Goal: Task Accomplishment & Management: Complete application form

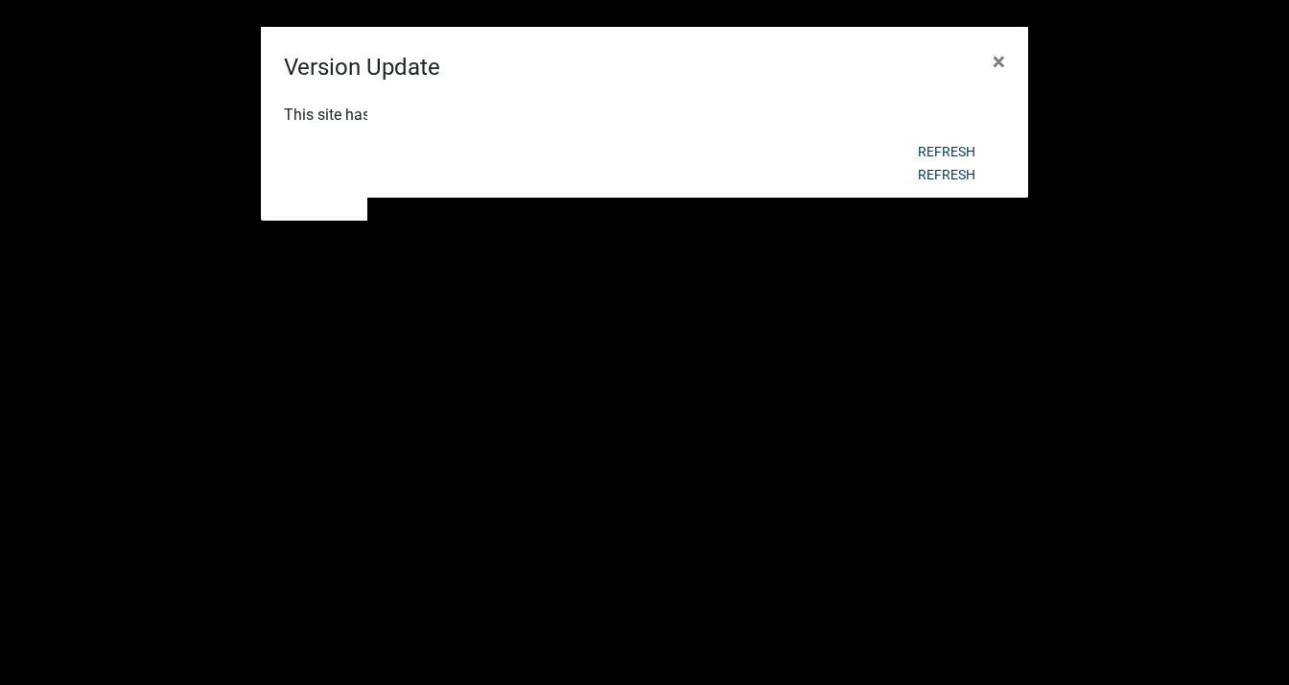
select select "3: 100"
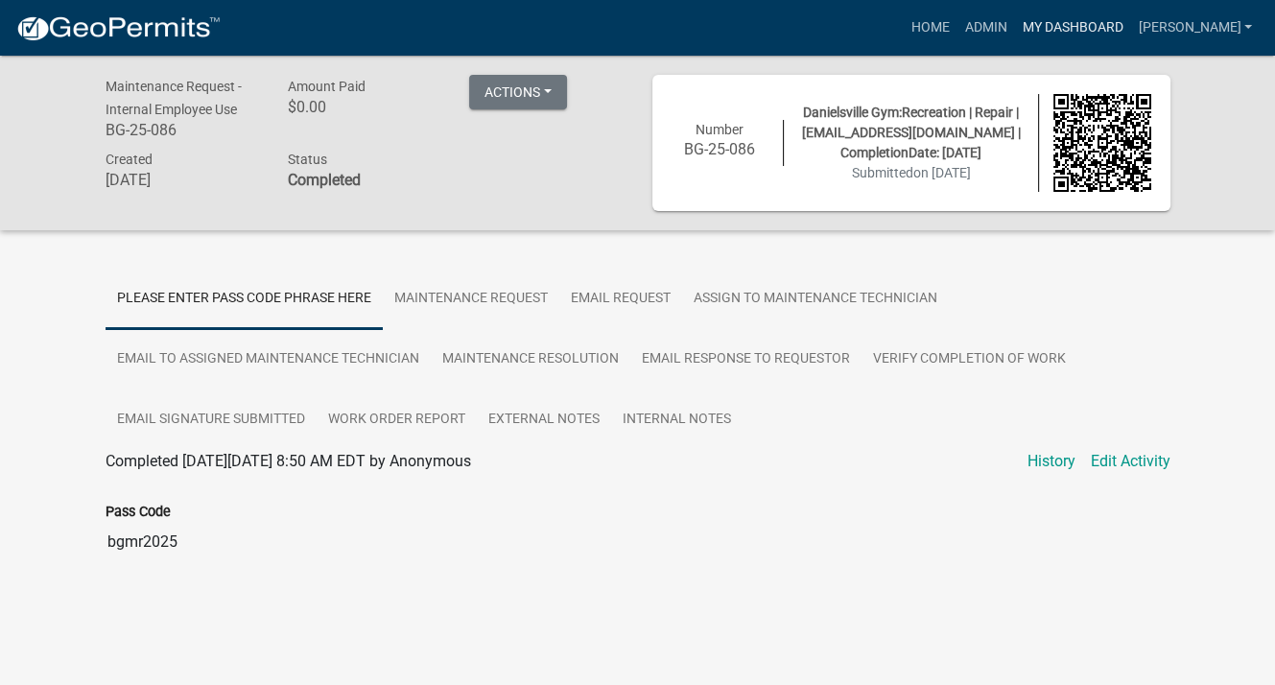
click at [1121, 24] on link "My Dashboard" at bounding box center [1072, 28] width 116 height 36
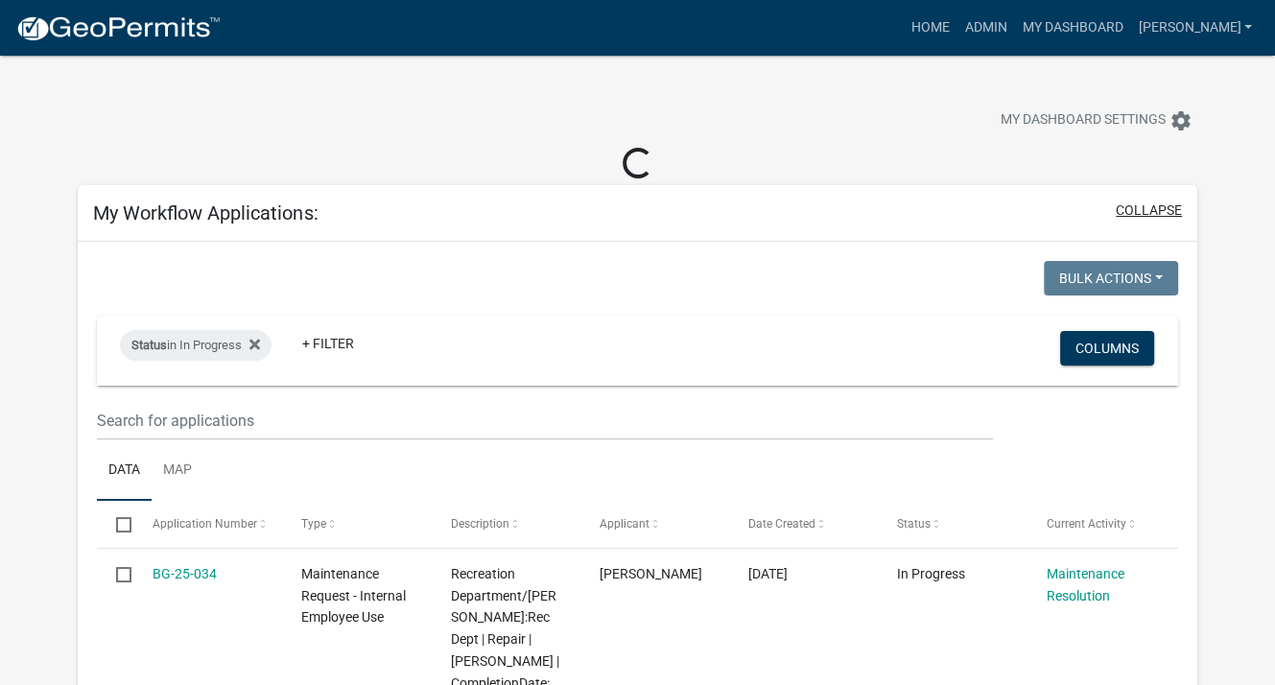
click at [1145, 209] on button "collapse" at bounding box center [1149, 210] width 66 height 20
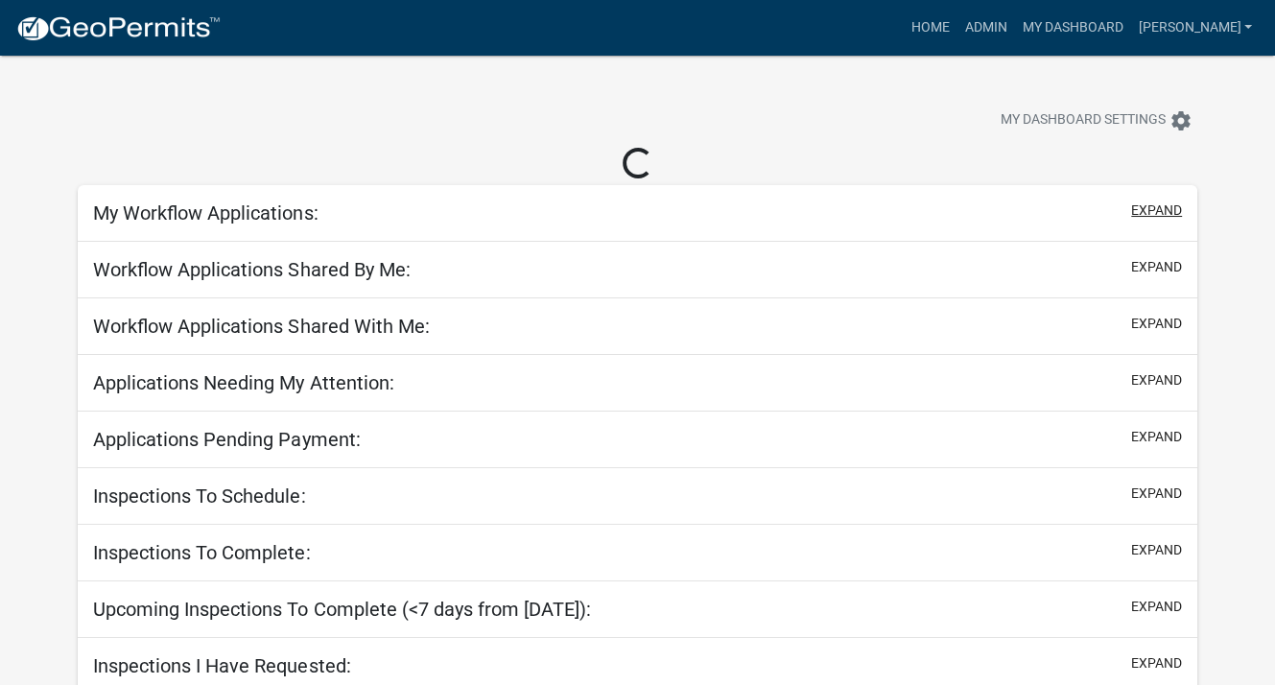
select select "3: 100"
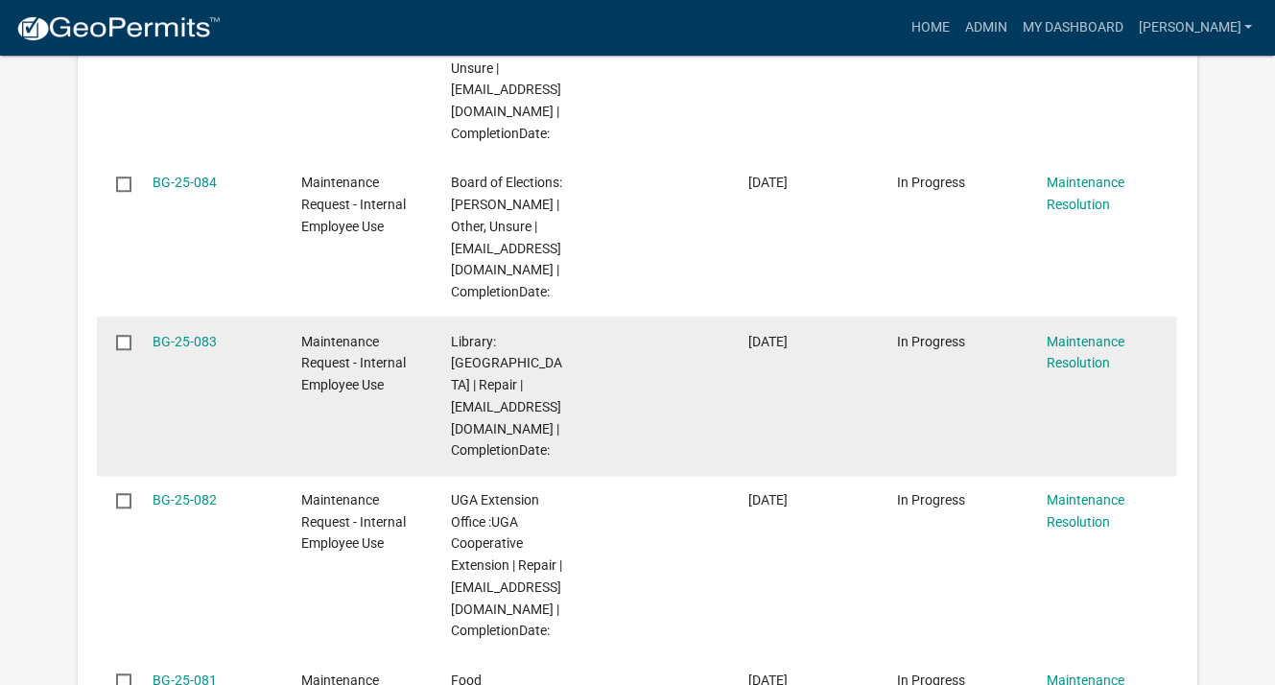
scroll to position [1343, 0]
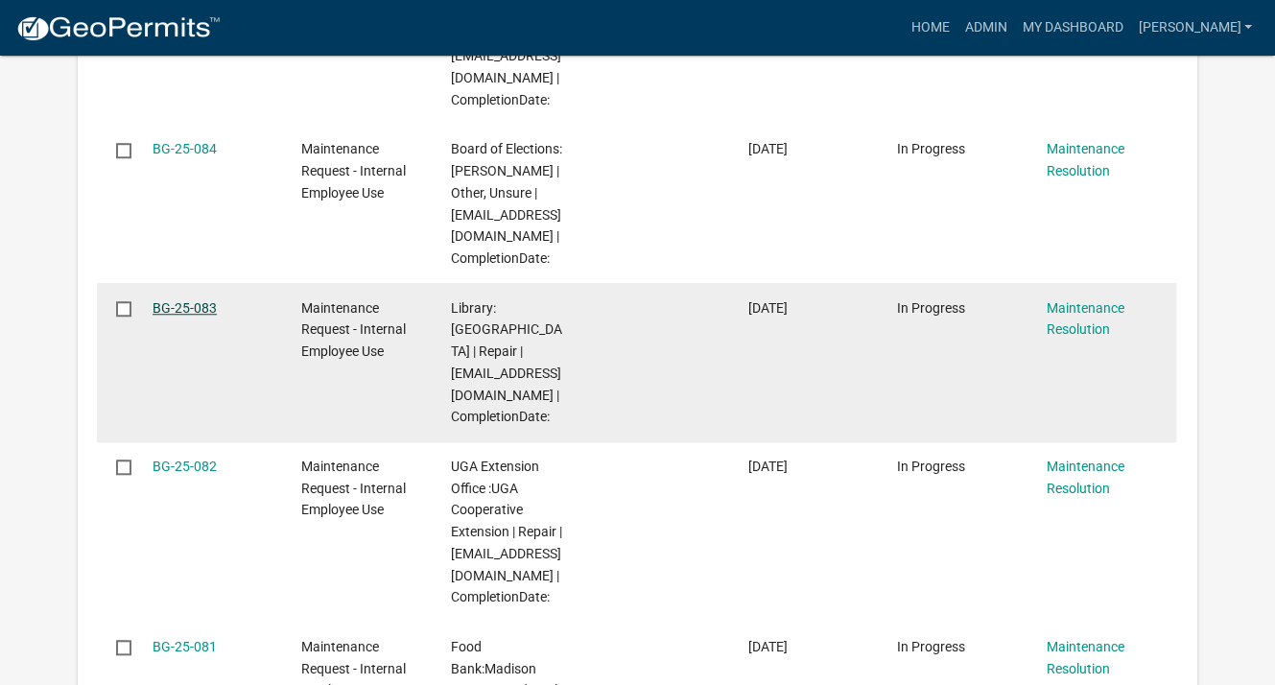
click at [176, 305] on link "BG-25-083" at bounding box center [185, 307] width 64 height 15
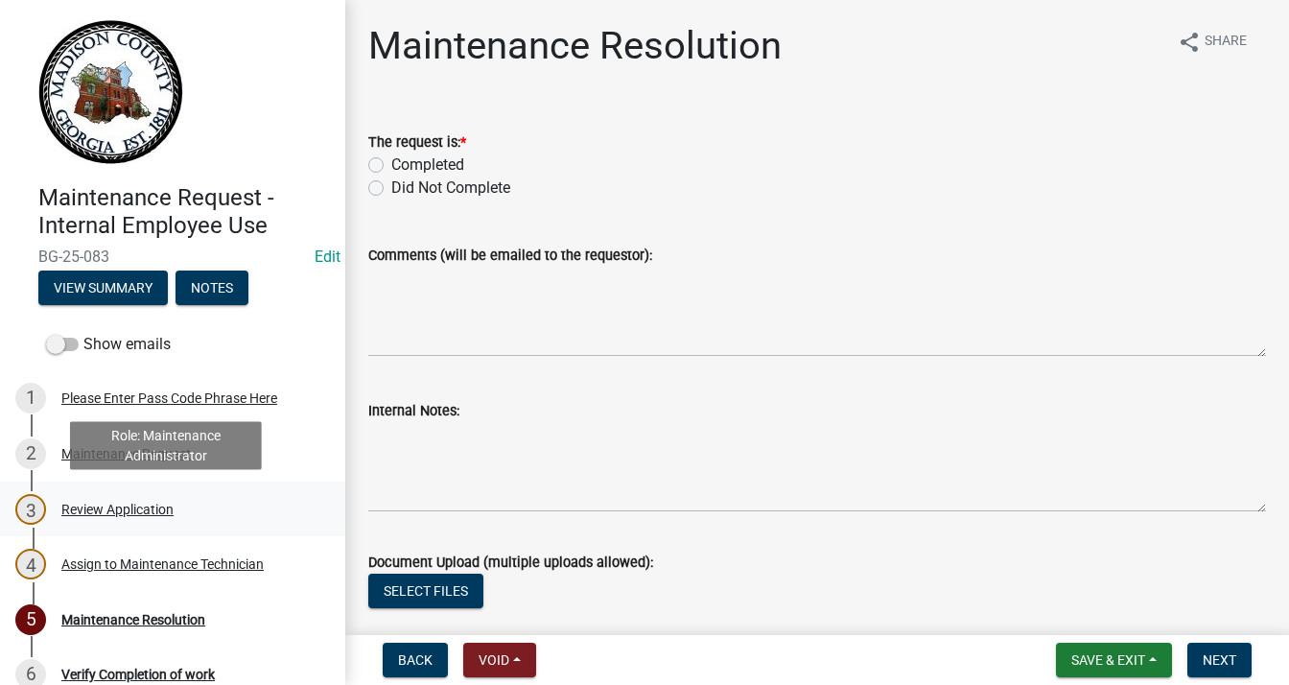
click at [114, 504] on div "Review Application" at bounding box center [117, 509] width 112 height 13
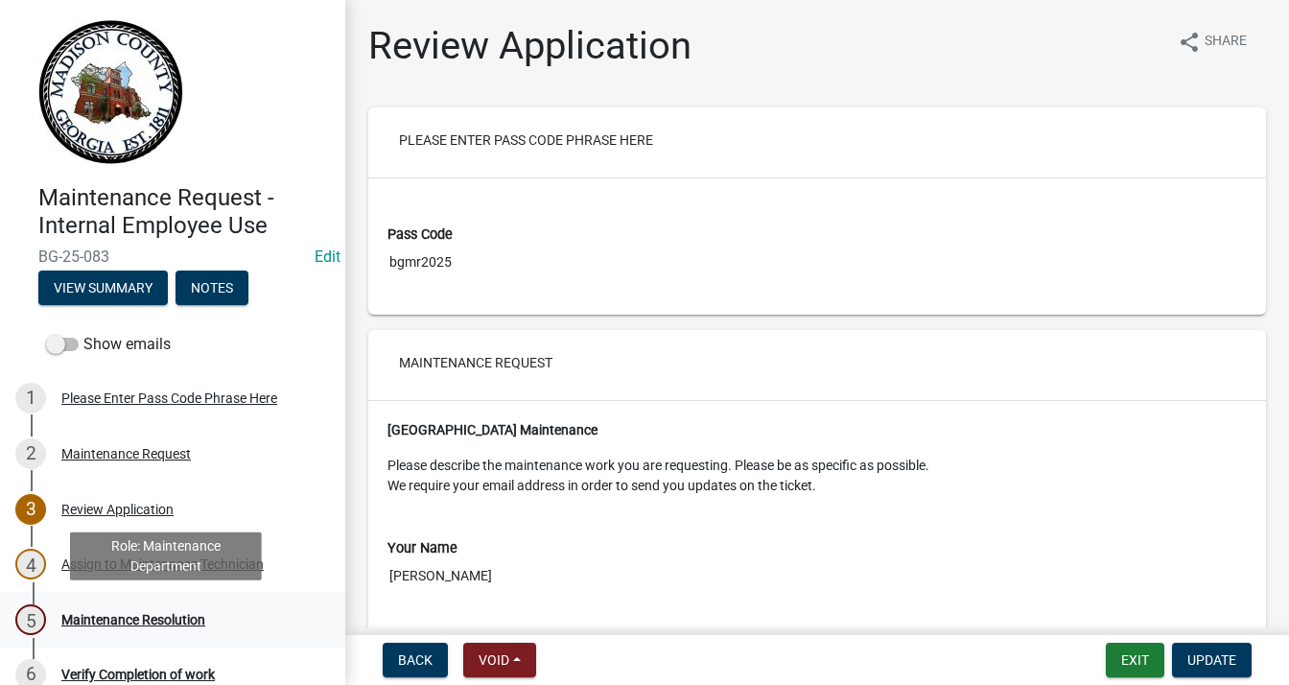
click at [118, 615] on div "Maintenance Resolution" at bounding box center [133, 619] width 144 height 13
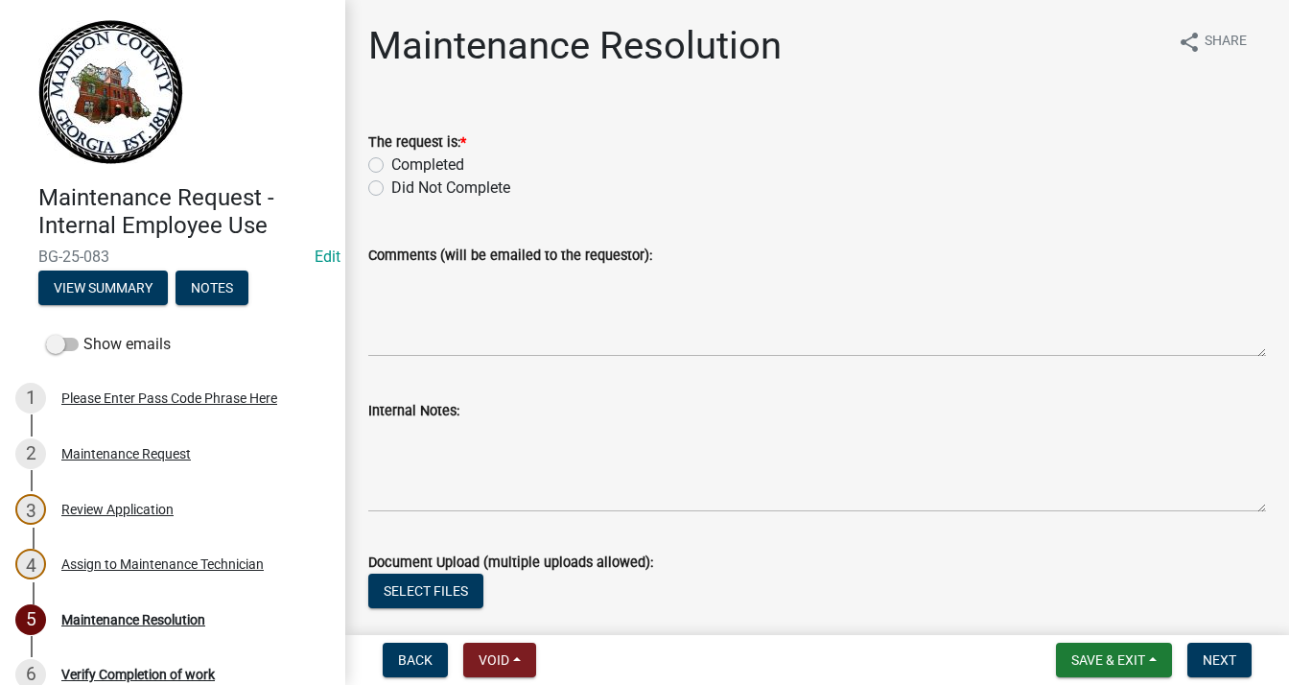
click at [391, 164] on label "Completed" at bounding box center [427, 164] width 73 height 23
click at [391, 164] on input "Completed" at bounding box center [397, 159] width 12 height 12
radio input "true"
click at [439, 300] on textarea "Comments (will be emailed to the requestor):" at bounding box center [817, 312] width 898 height 90
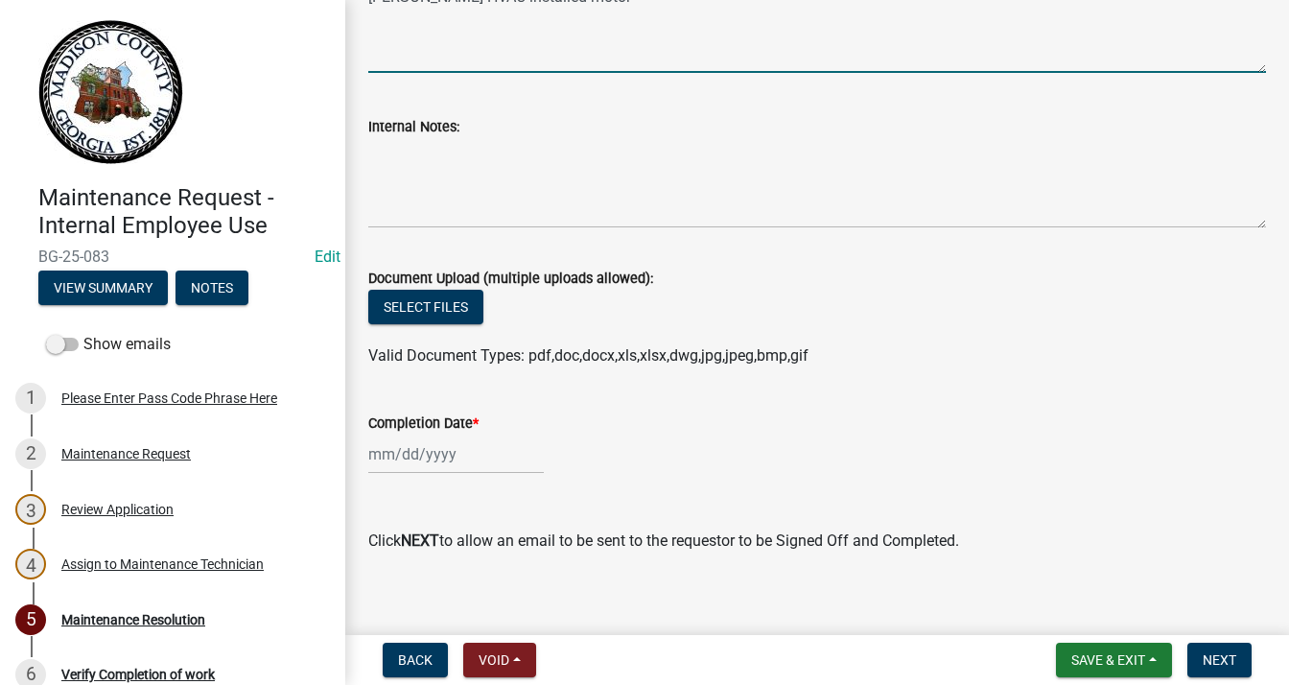
scroll to position [288, 0]
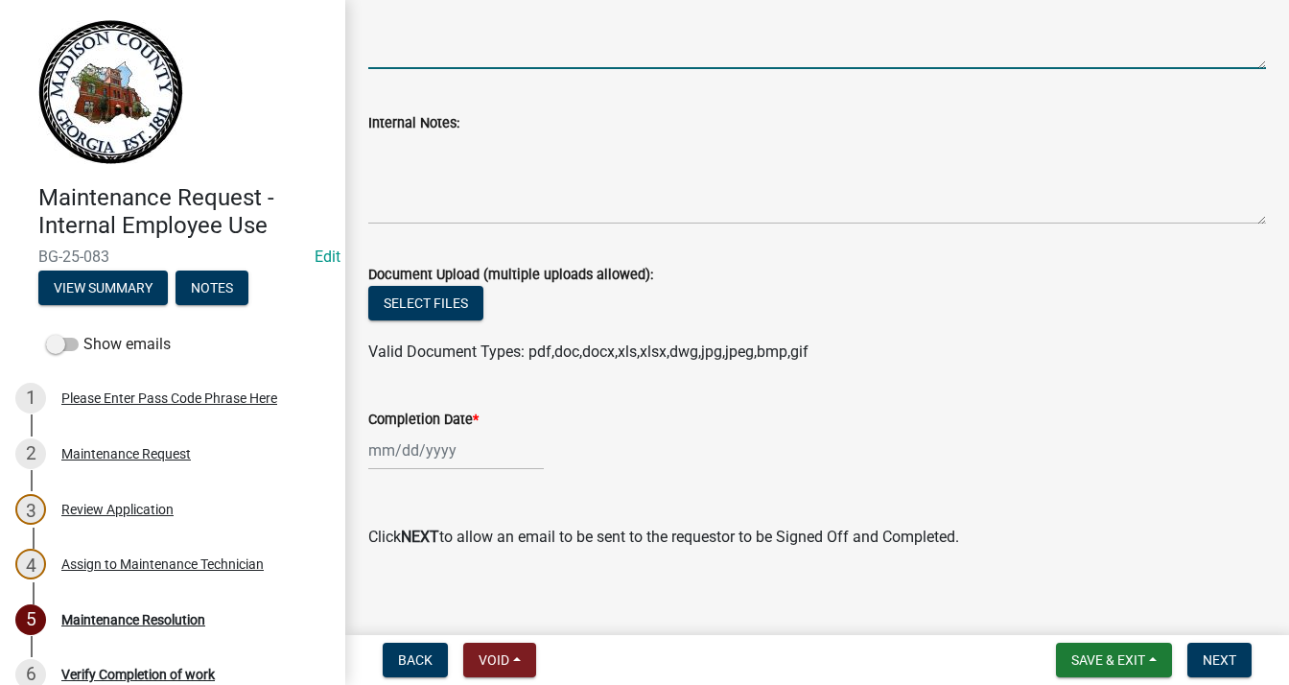
type textarea "Jones HVAC installed motor"
click at [441, 452] on div at bounding box center [456, 450] width 176 height 39
select select "9"
select select "2025"
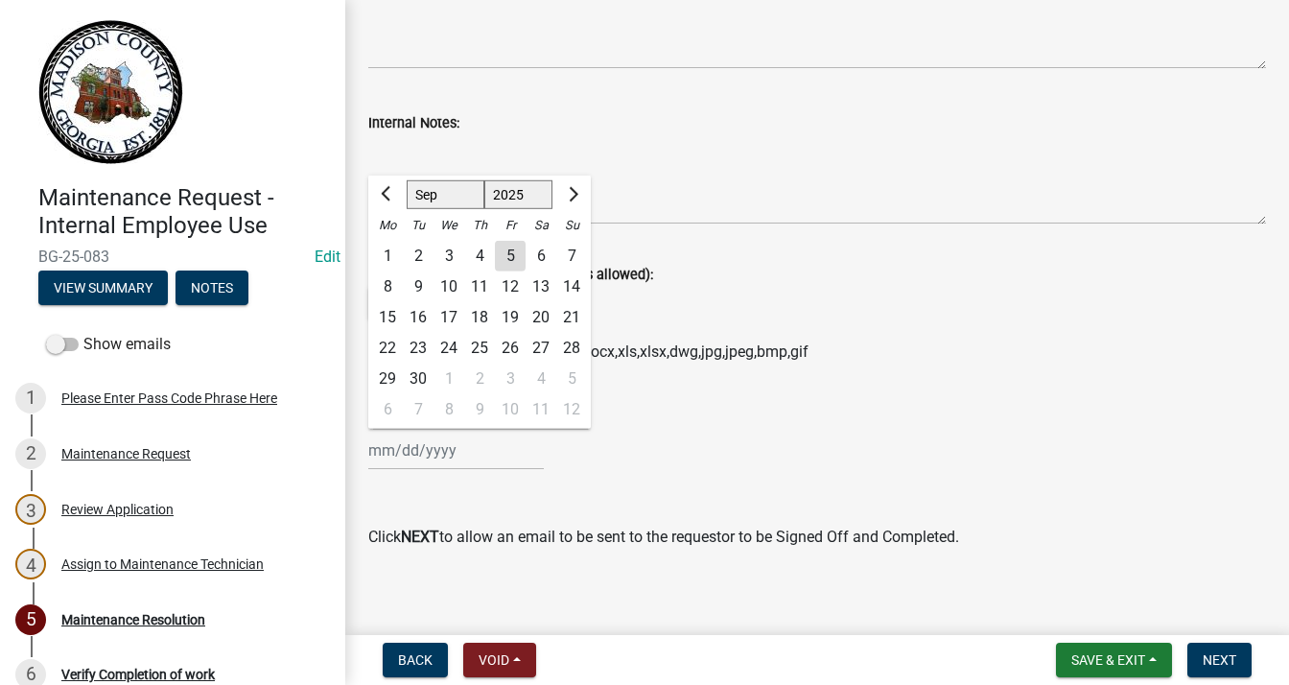
click at [483, 256] on div "4" at bounding box center [479, 256] width 31 height 31
type input "[DATE]"
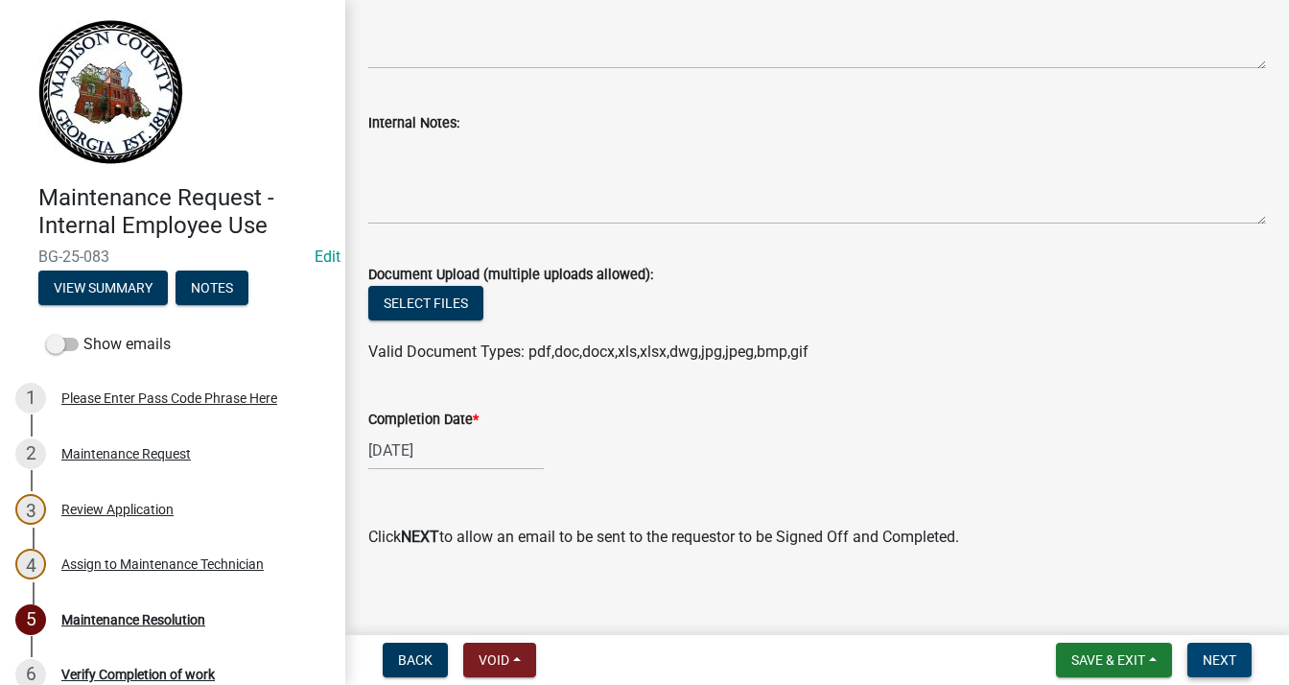
click at [1201, 656] on button "Next" at bounding box center [1220, 660] width 64 height 35
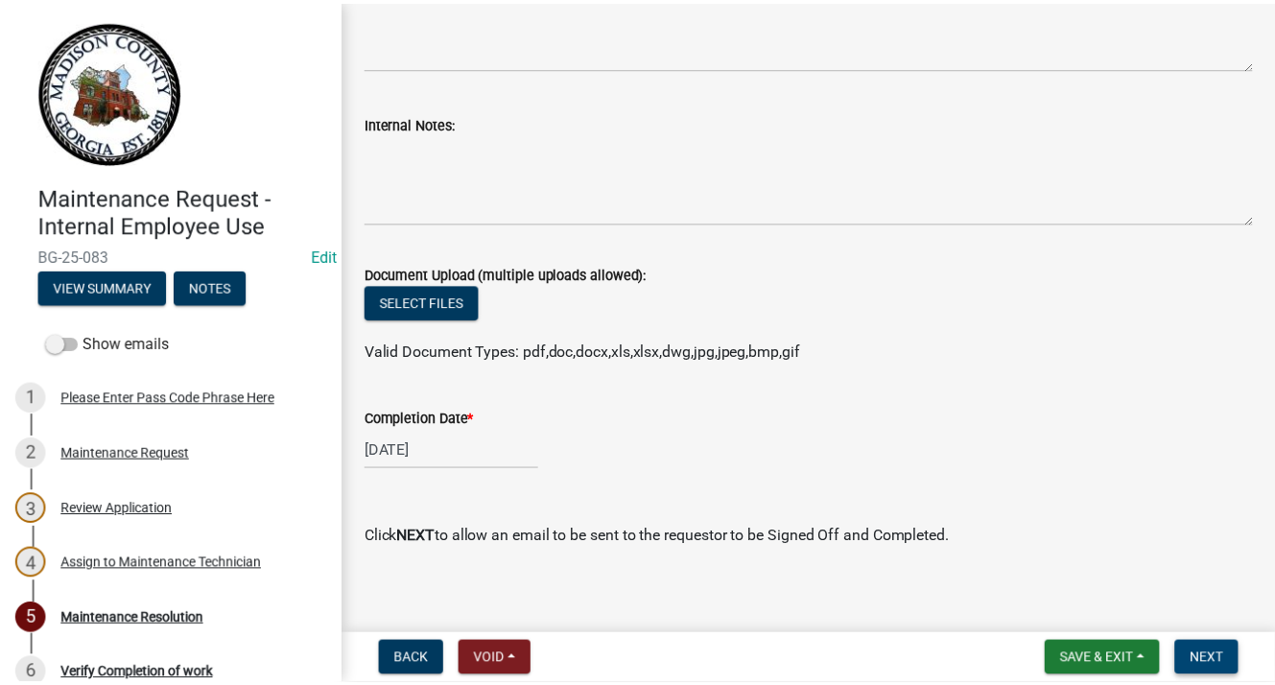
scroll to position [0, 0]
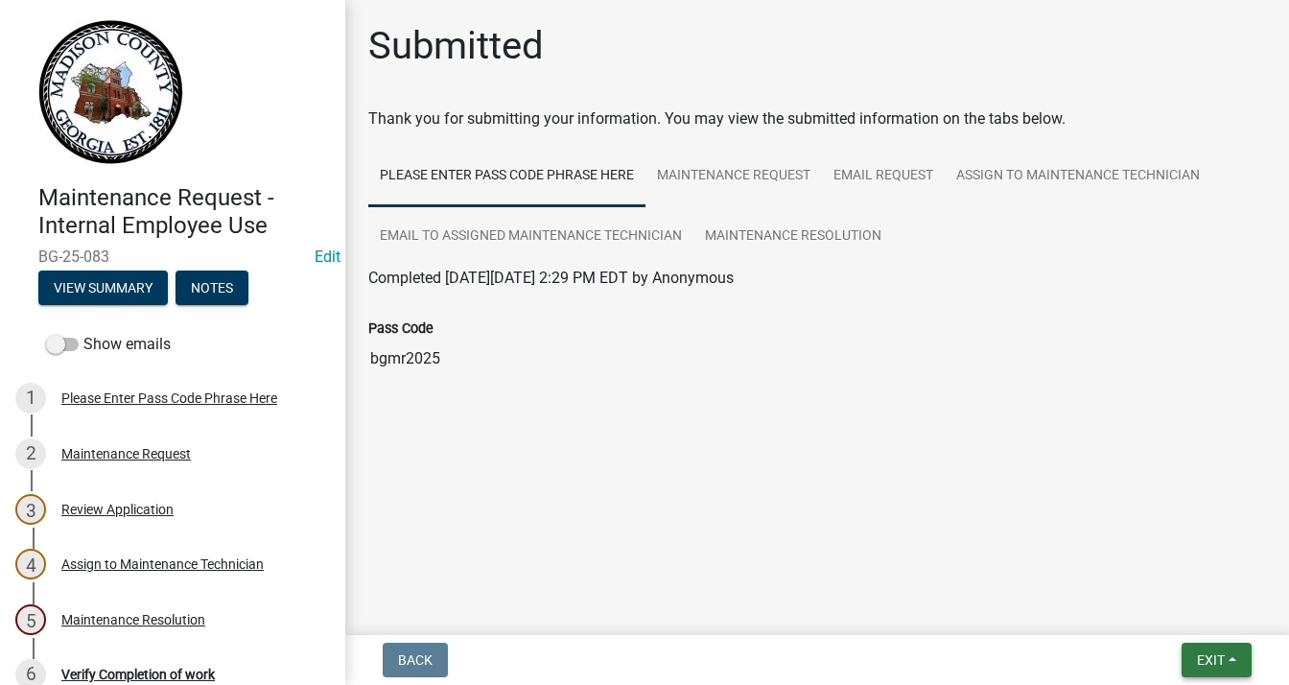
click at [1232, 650] on button "Exit" at bounding box center [1217, 660] width 70 height 35
click at [1147, 610] on button "Save & Exit" at bounding box center [1175, 610] width 153 height 46
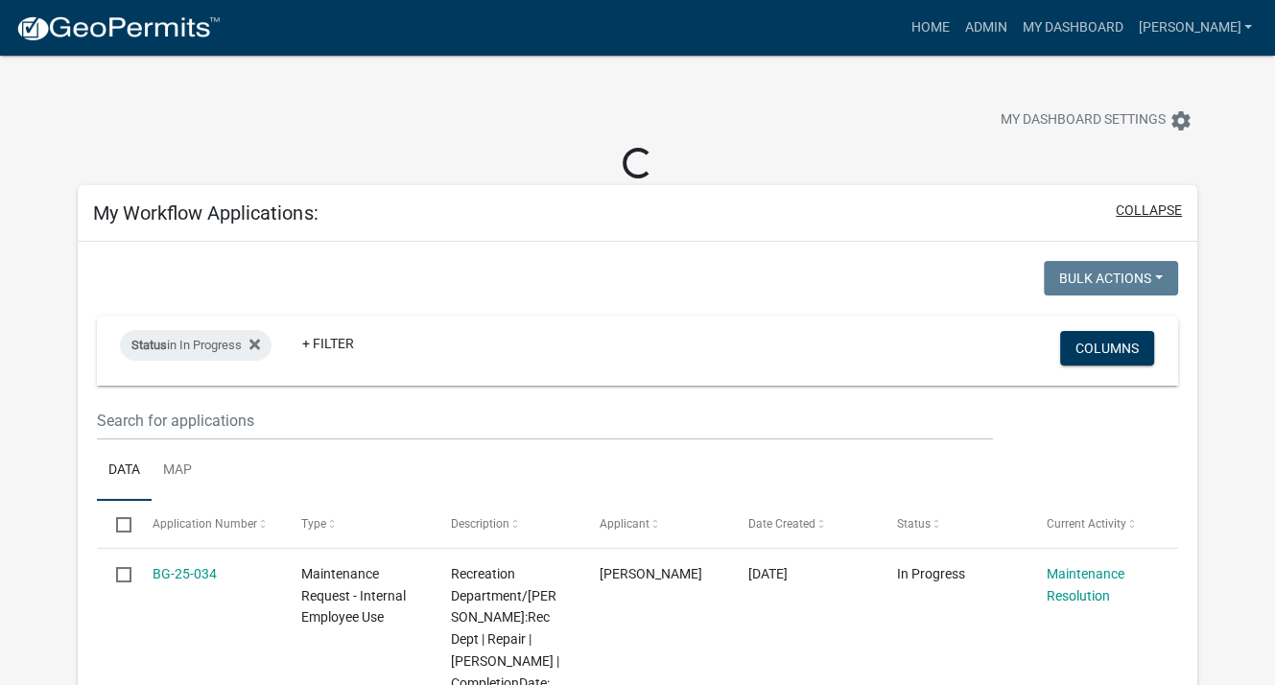
click at [1137, 208] on button "collapse" at bounding box center [1149, 210] width 66 height 20
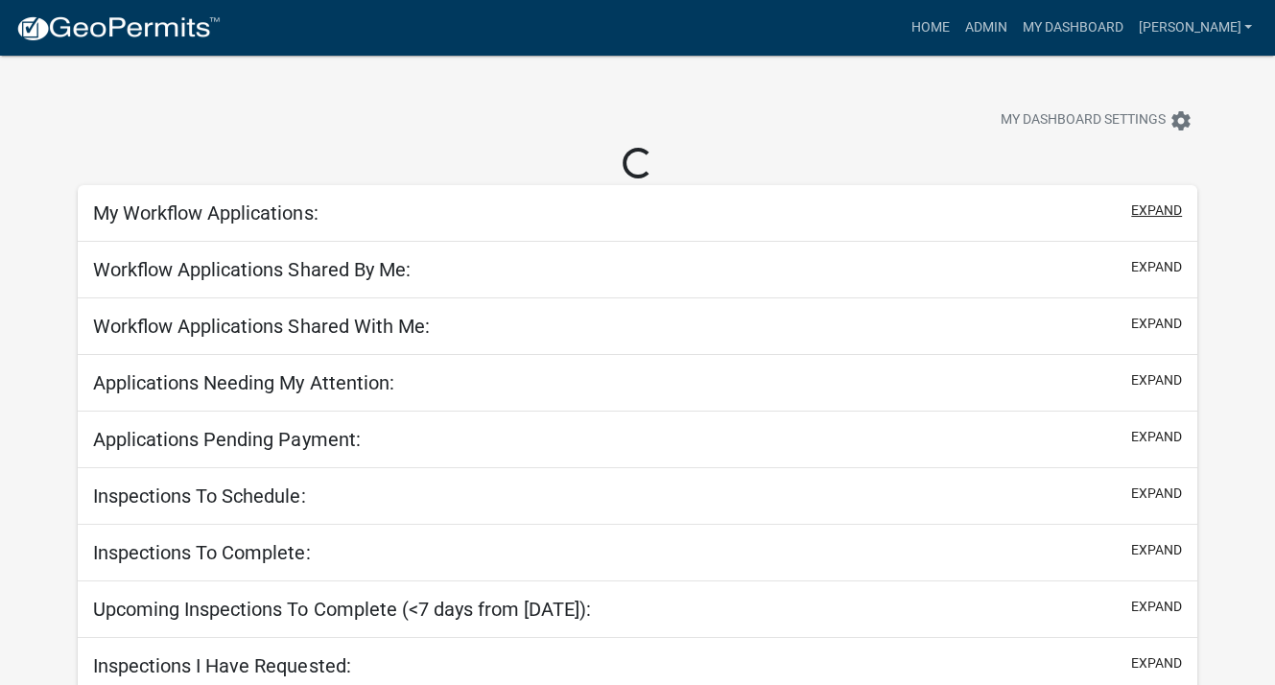
select select "3: 100"
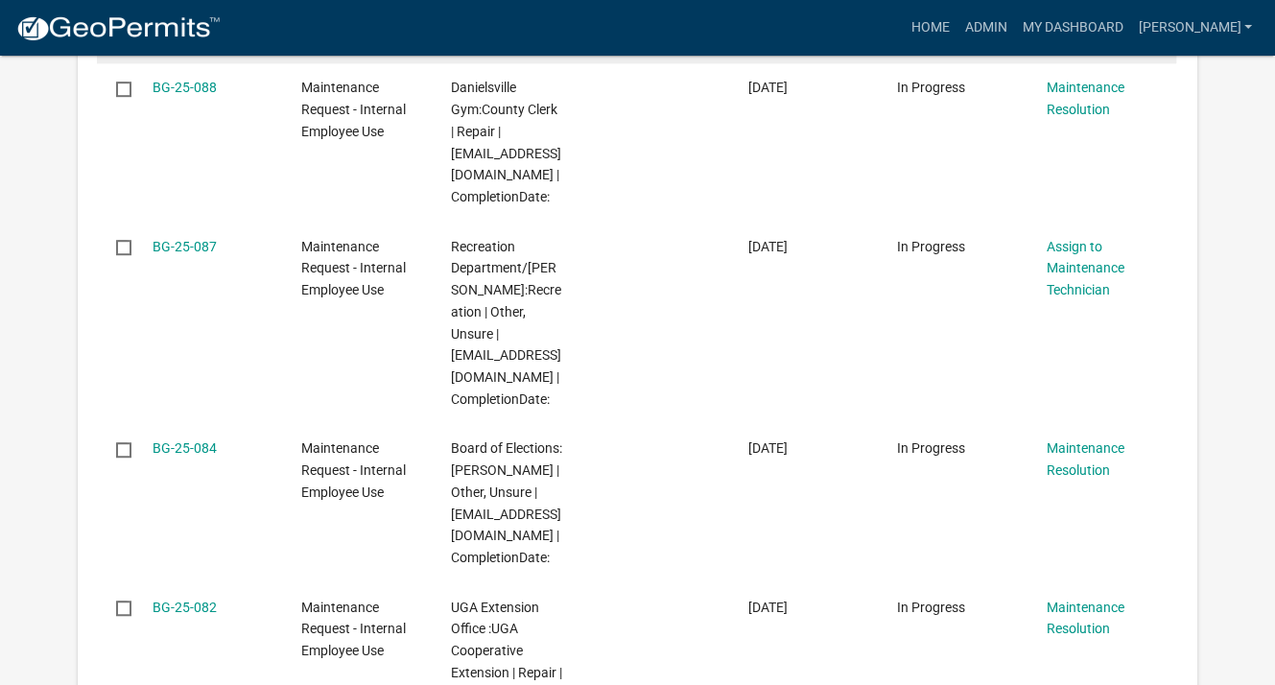
scroll to position [1055, 0]
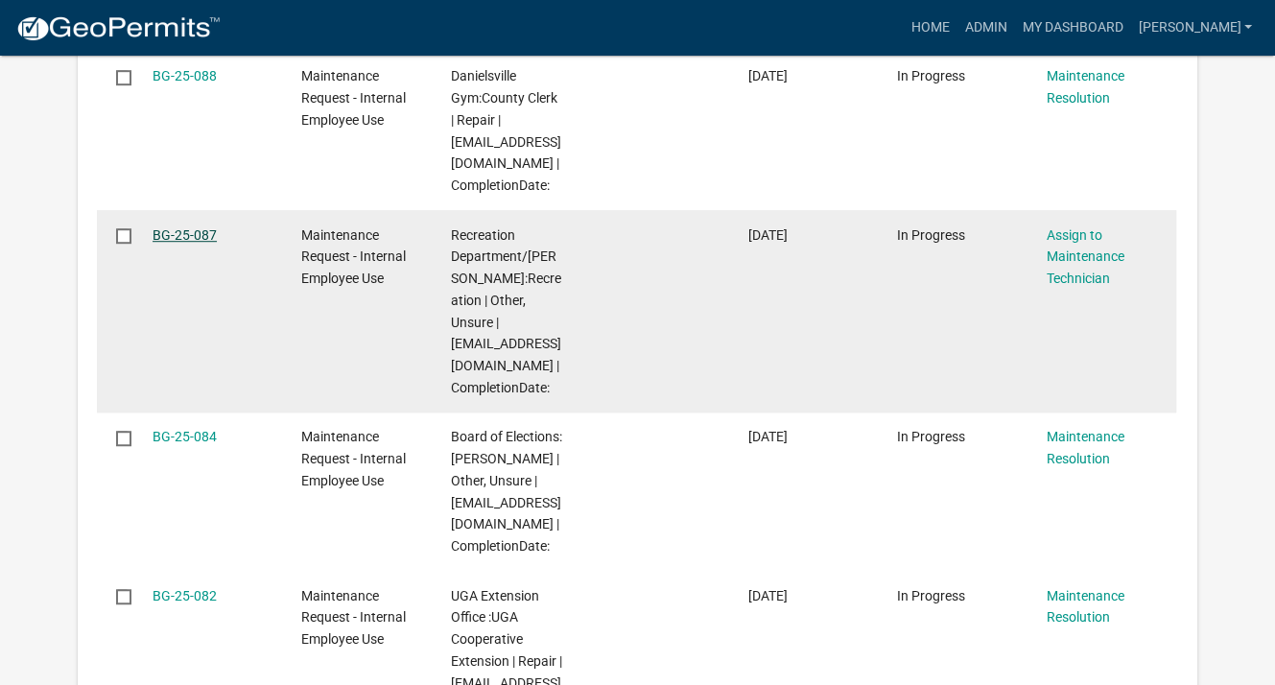
click at [175, 235] on link "BG-25-087" at bounding box center [185, 234] width 64 height 15
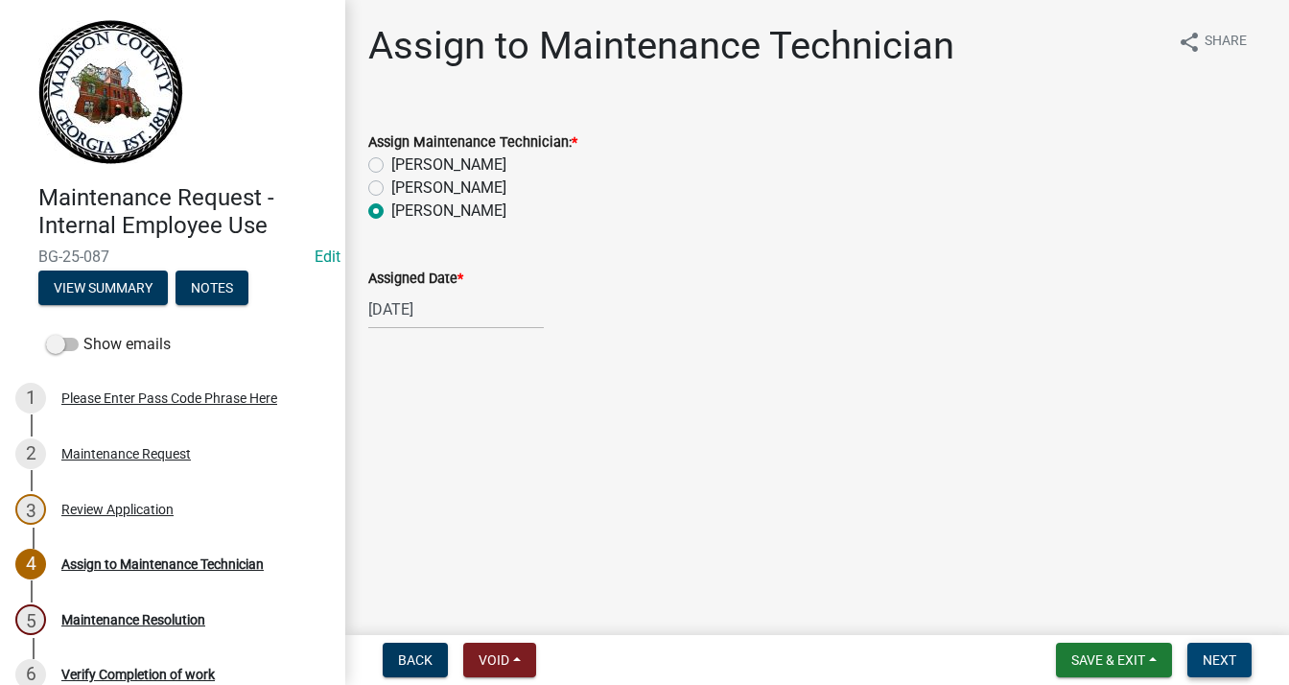
click at [1204, 646] on button "Next" at bounding box center [1220, 660] width 64 height 35
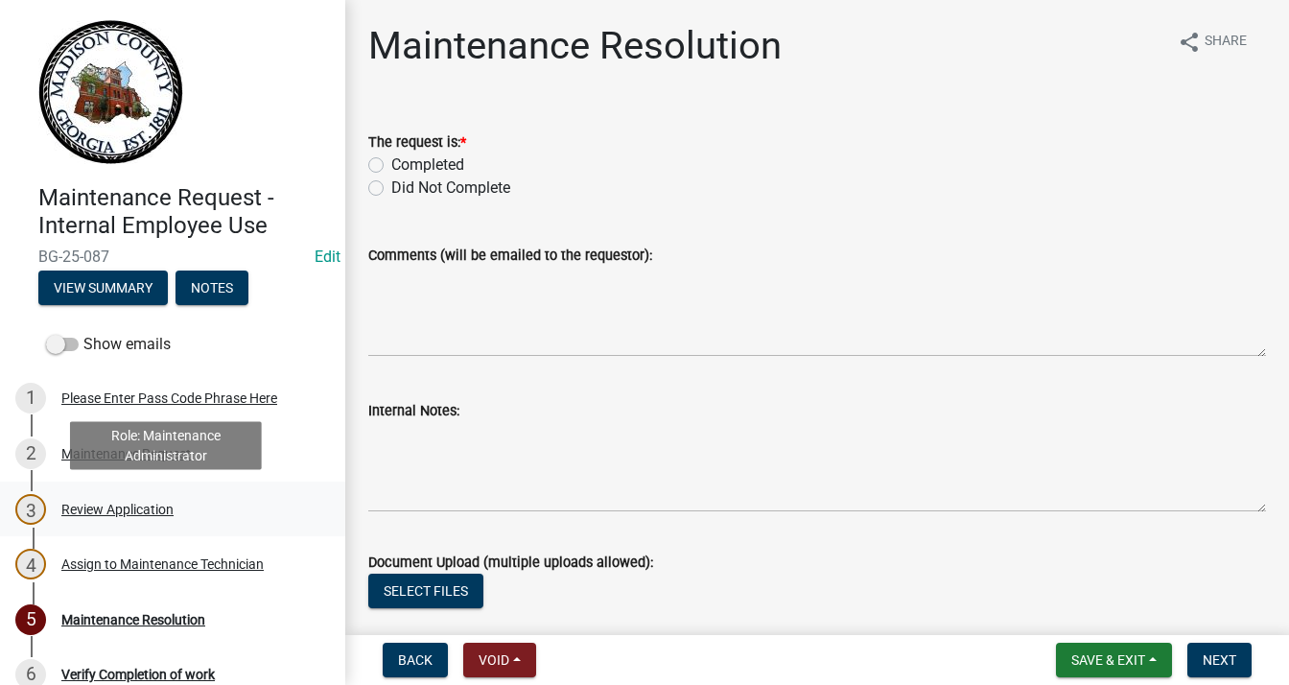
click at [115, 508] on div "Review Application" at bounding box center [117, 509] width 112 height 13
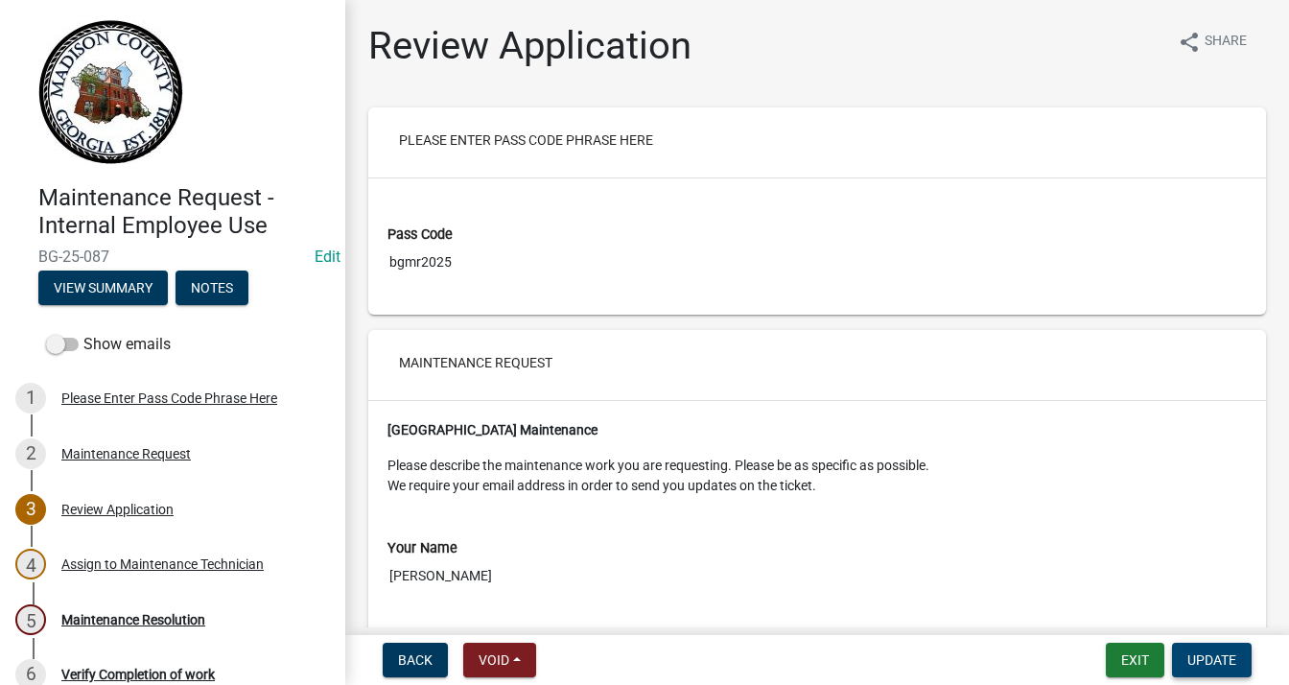
click at [1205, 658] on span "Update" at bounding box center [1212, 659] width 49 height 15
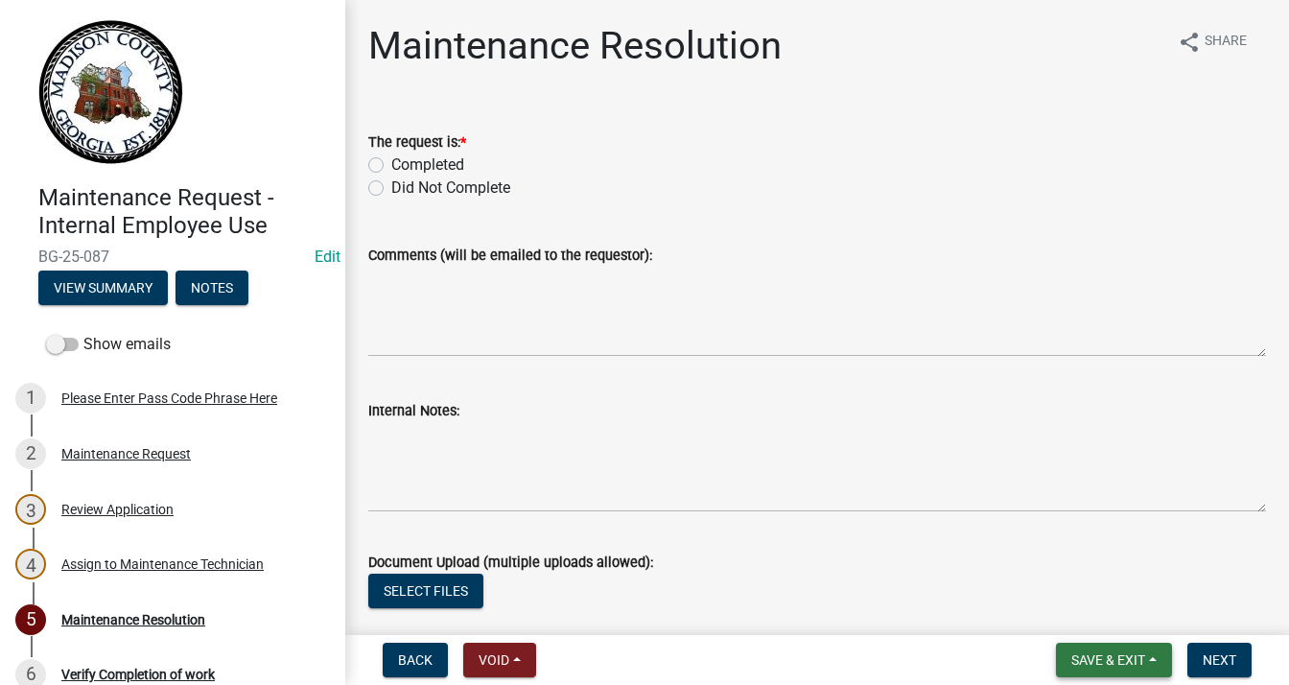
click at [1090, 661] on span "Save & Exit" at bounding box center [1109, 659] width 74 height 15
click at [1089, 608] on button "Save & Exit" at bounding box center [1095, 610] width 153 height 46
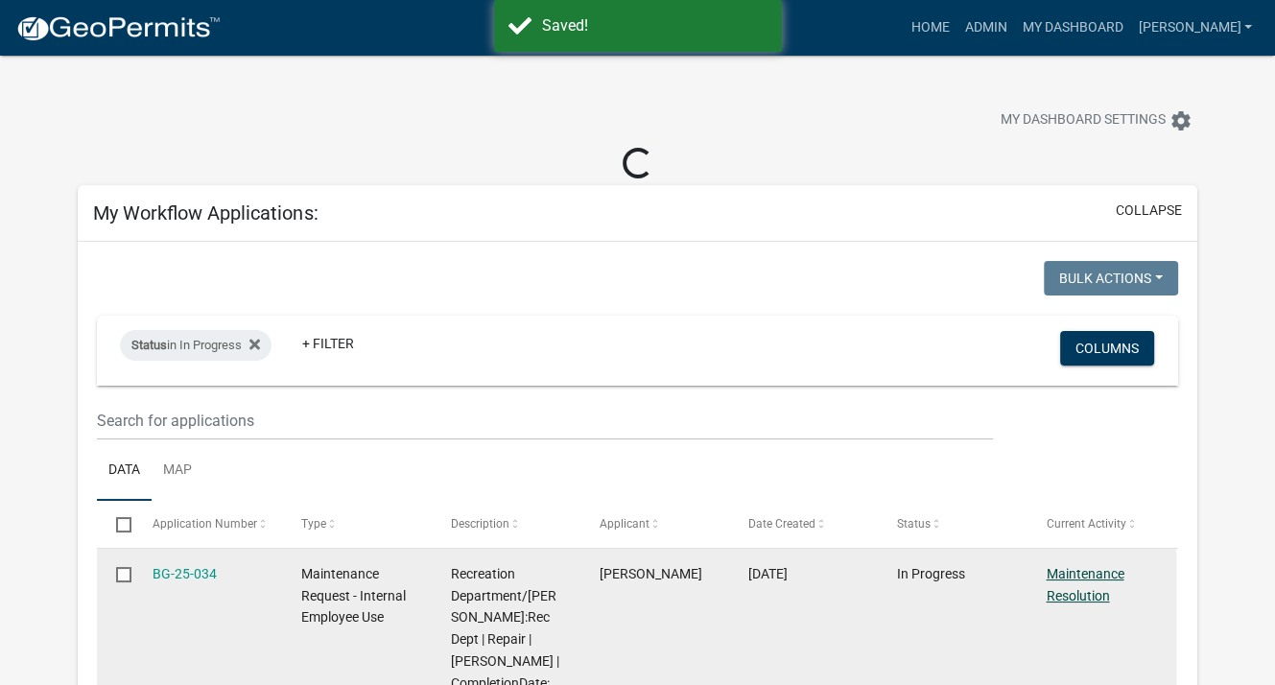
select select "3: 100"
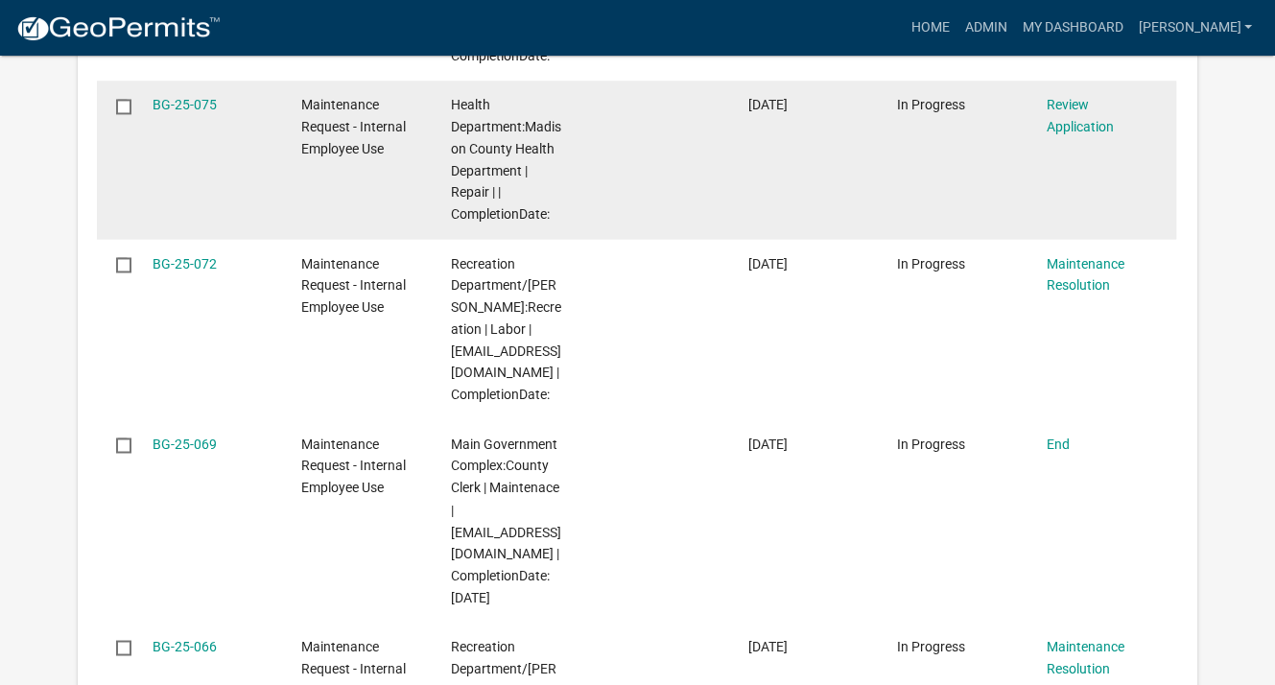
scroll to position [2782, 0]
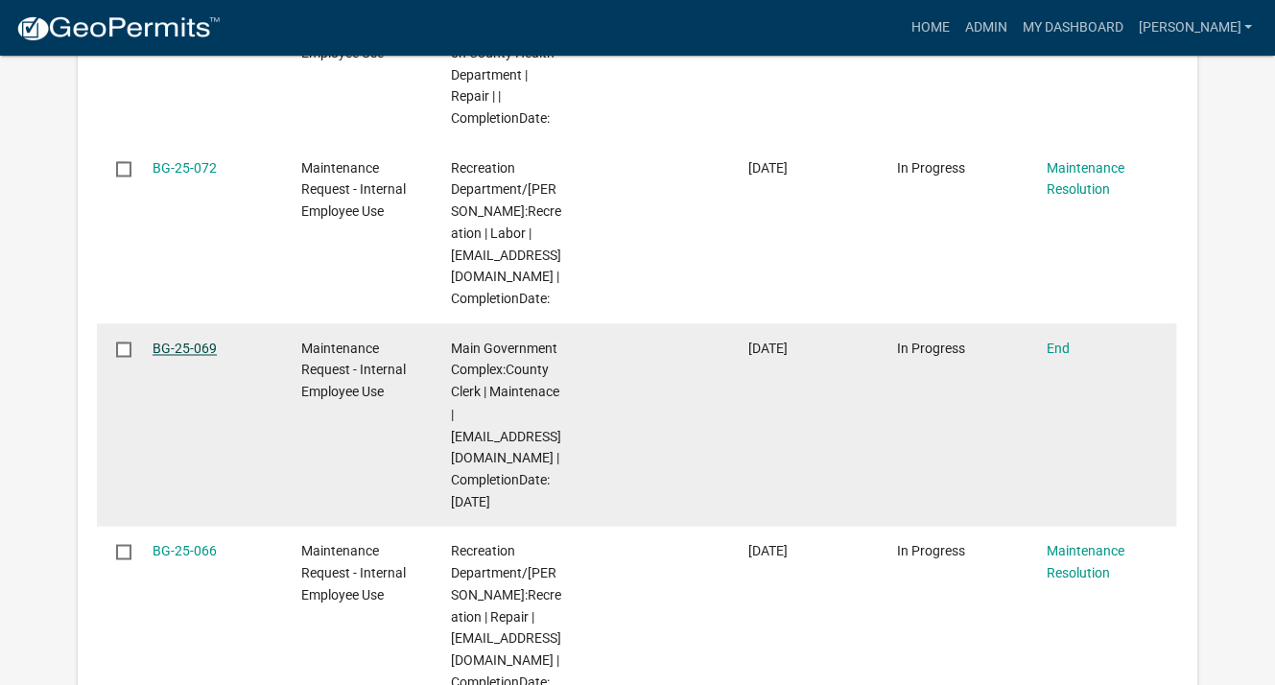
click at [177, 356] on link "BG-25-069" at bounding box center [185, 348] width 64 height 15
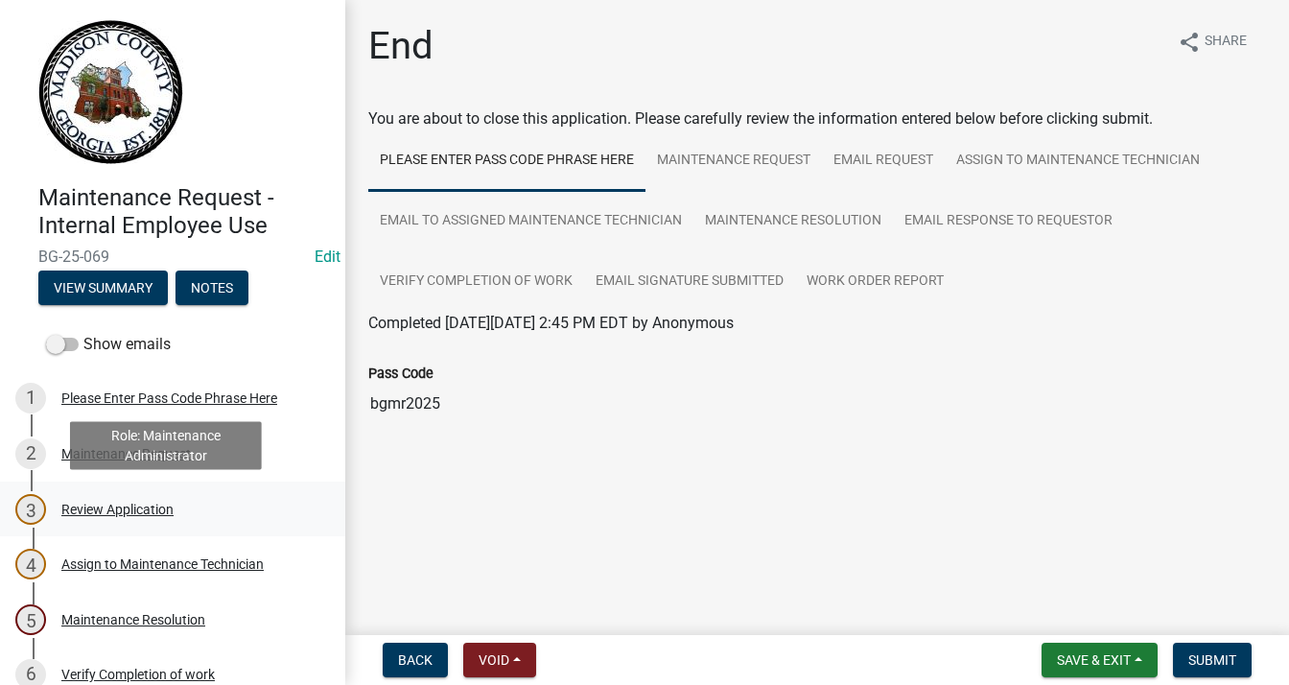
click at [84, 510] on div "Review Application" at bounding box center [117, 509] width 112 height 13
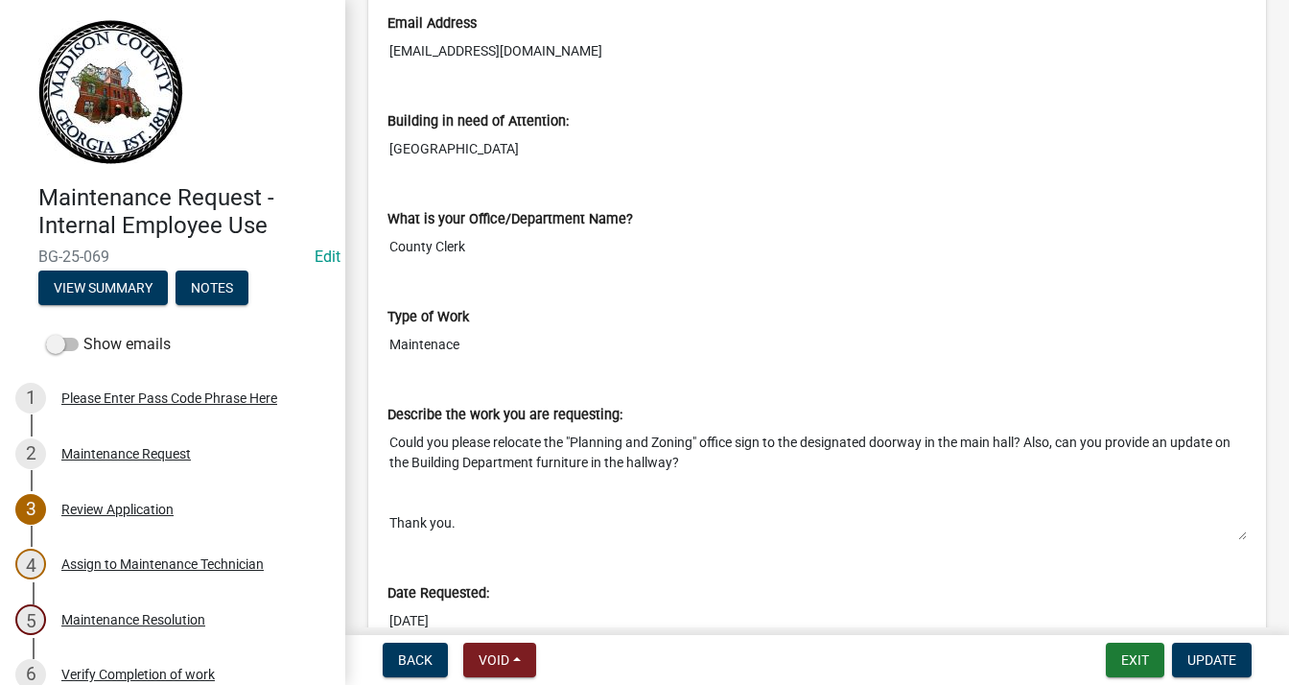
scroll to position [767, 0]
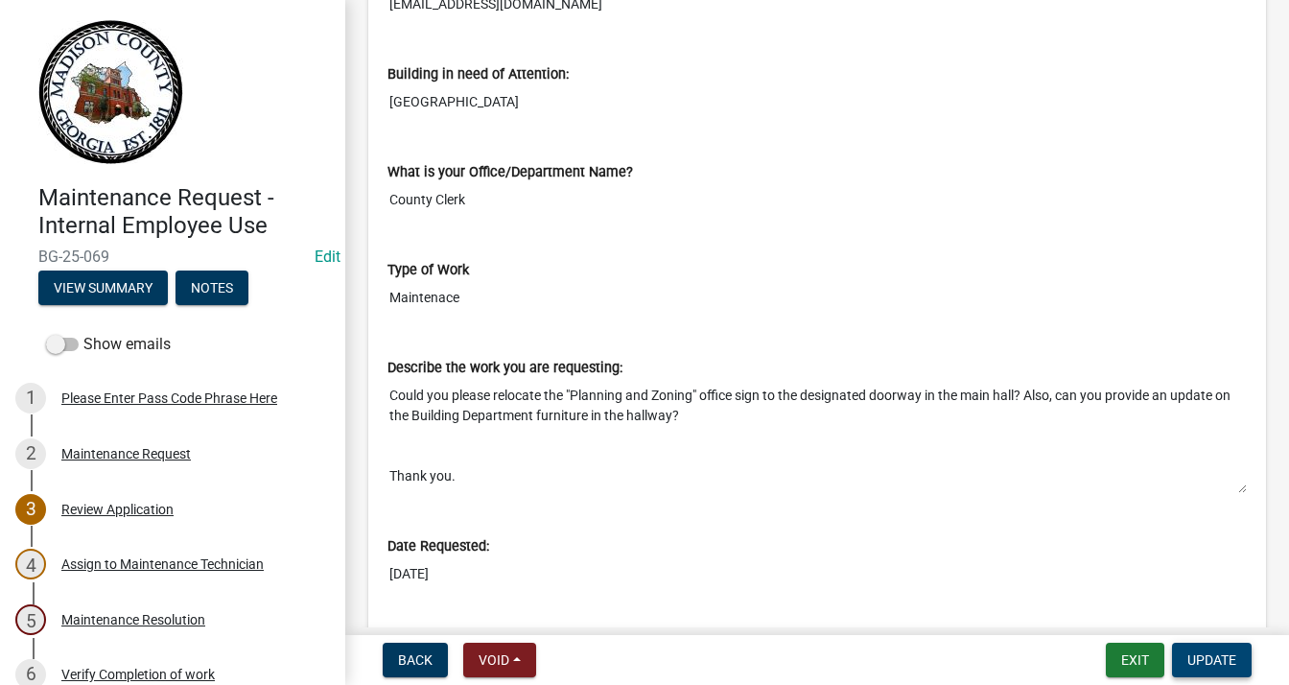
click at [1201, 663] on span "Update" at bounding box center [1212, 659] width 49 height 15
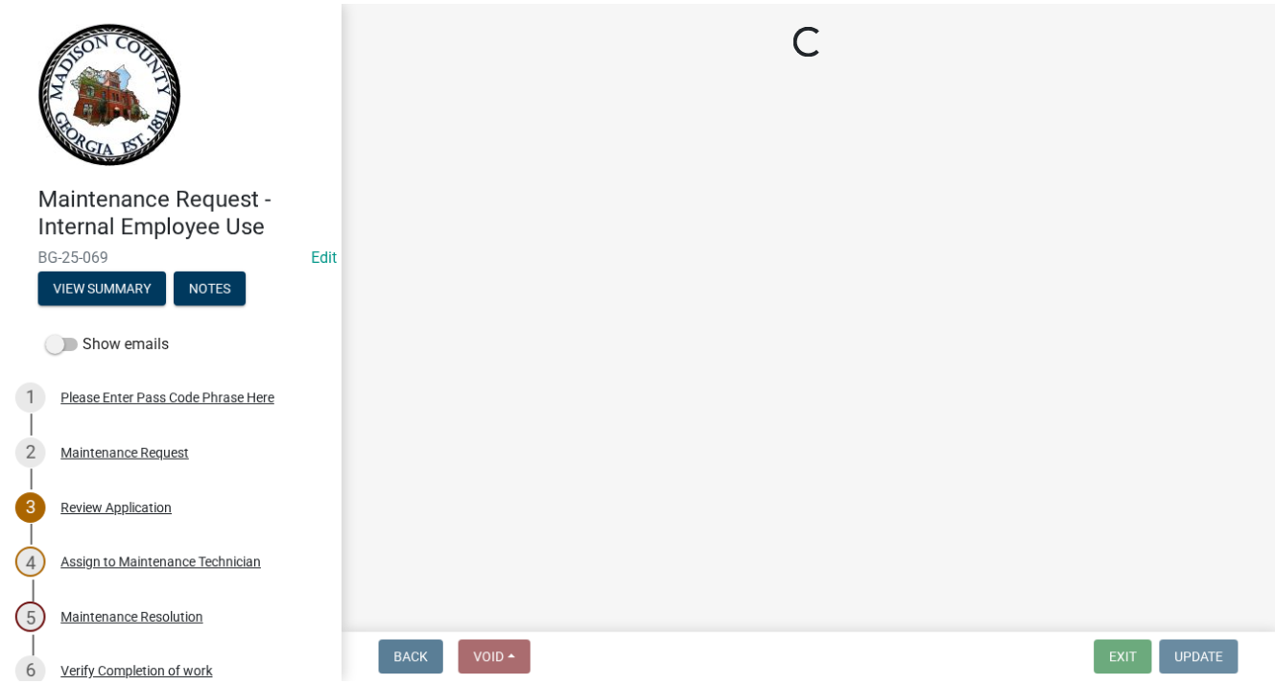
scroll to position [0, 0]
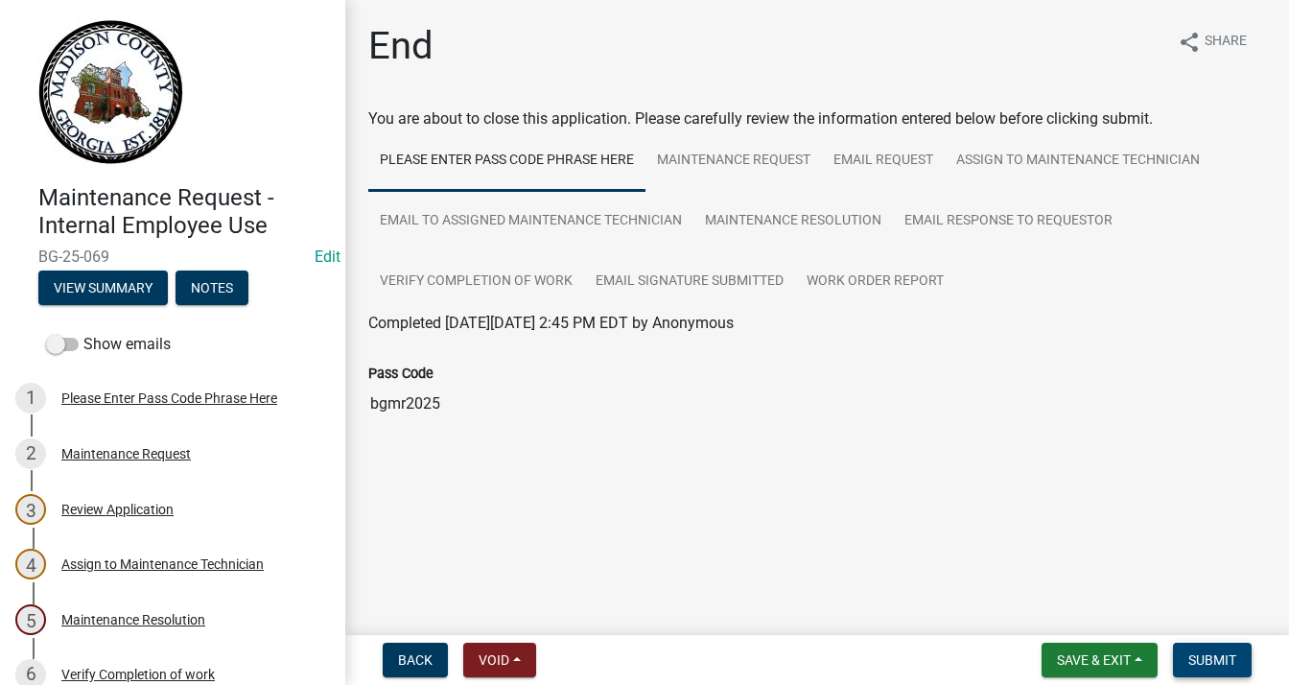
click at [1202, 652] on span "Submit" at bounding box center [1213, 659] width 48 height 15
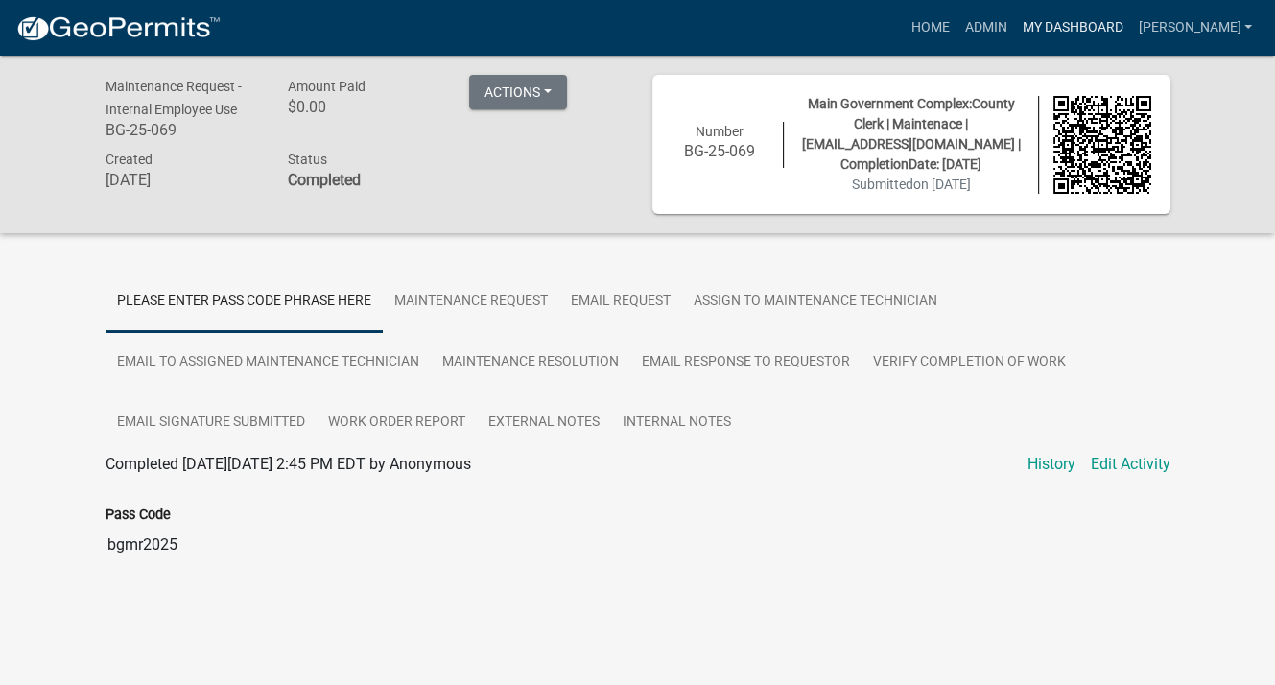
click at [1080, 14] on link "My Dashboard" at bounding box center [1072, 28] width 116 height 36
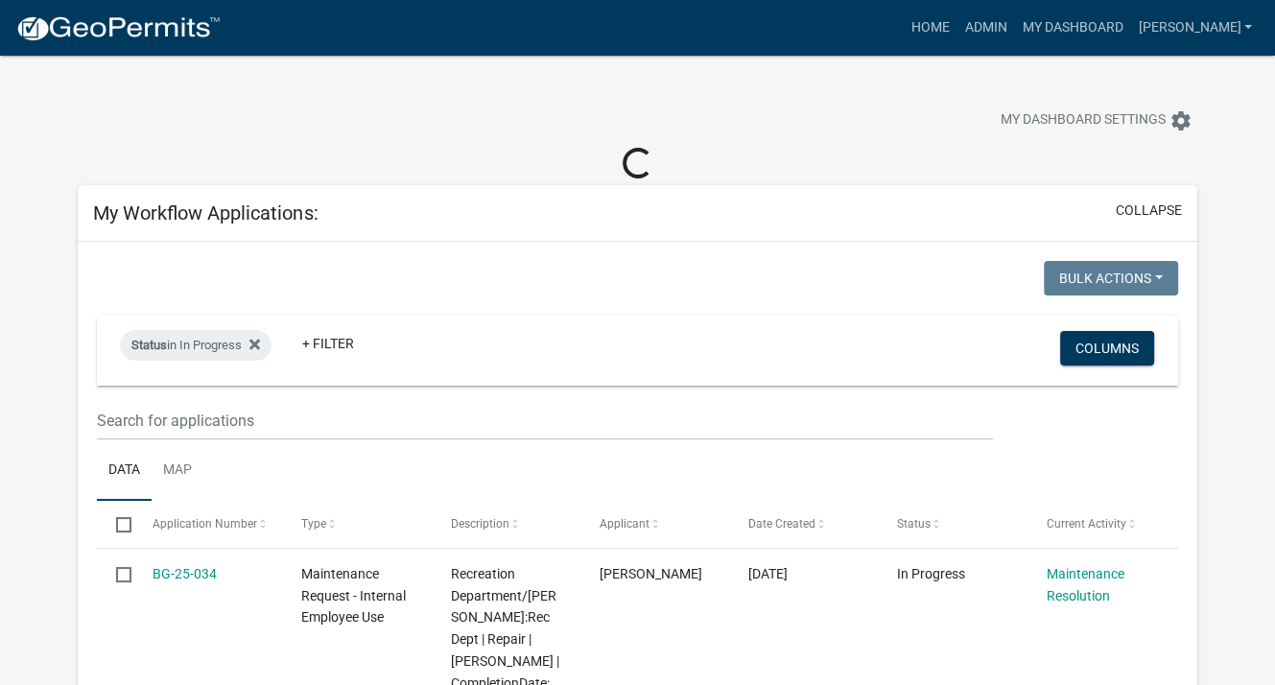
select select "3: 100"
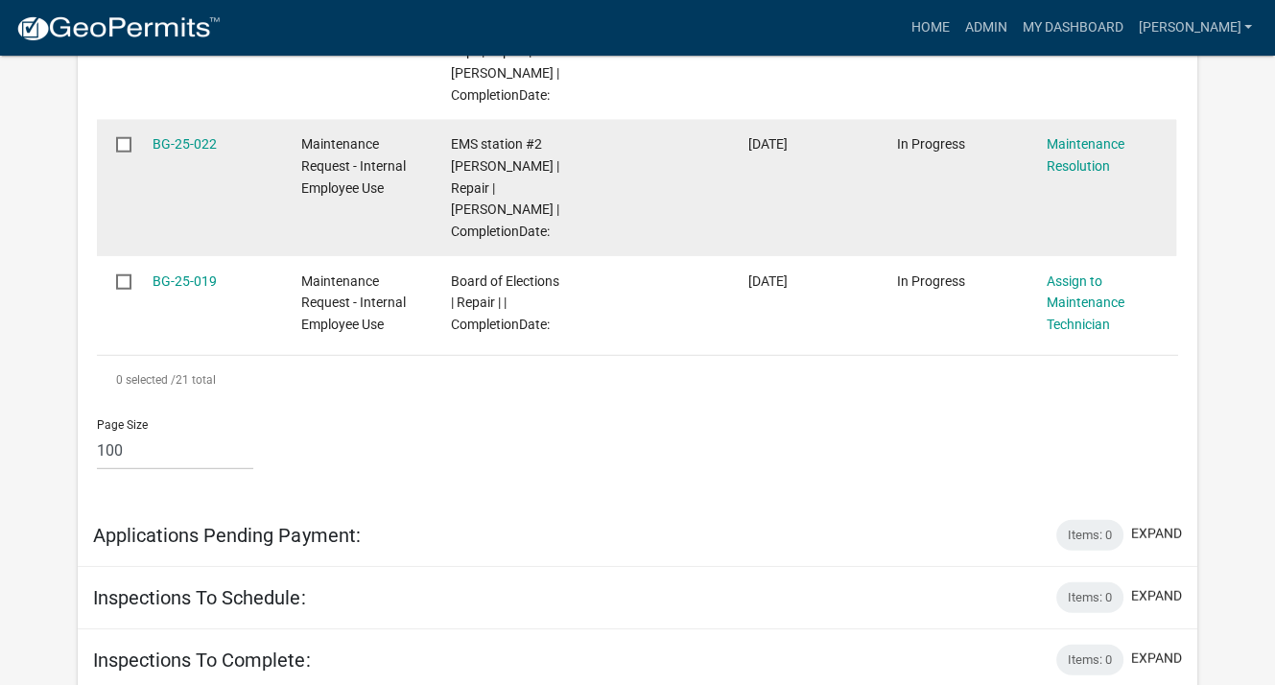
scroll to position [4509, 0]
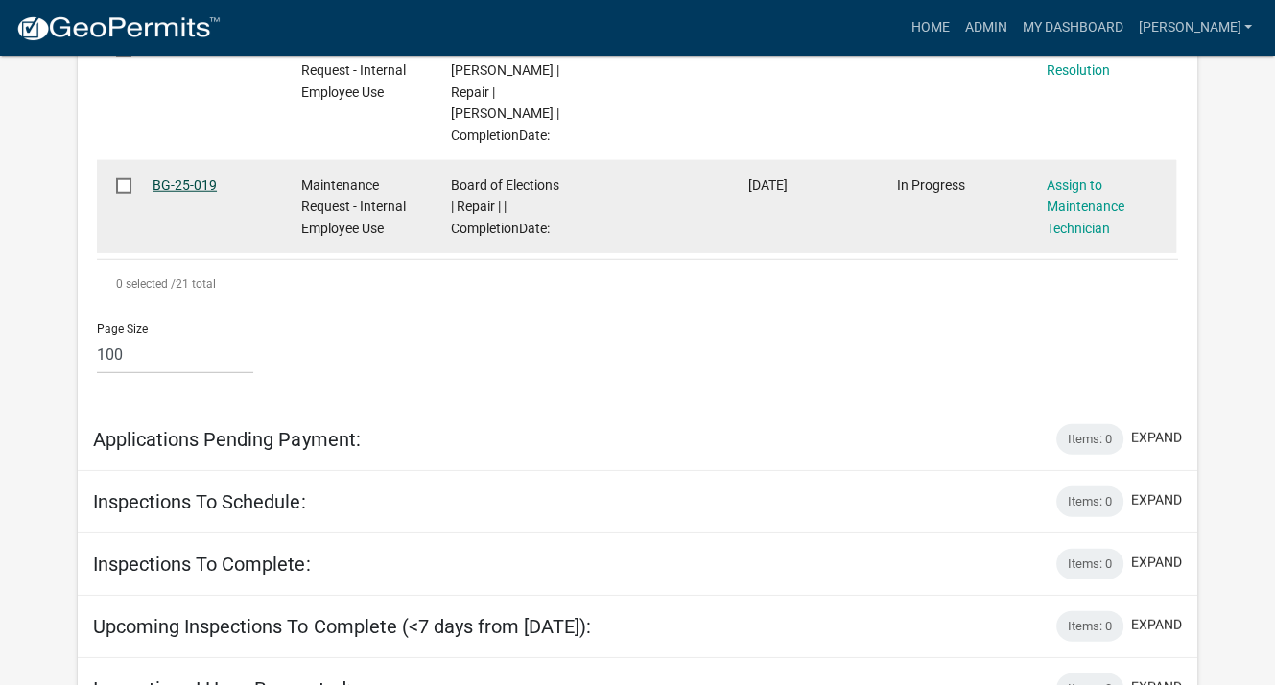
click at [173, 193] on link "BG-25-019" at bounding box center [185, 184] width 64 height 15
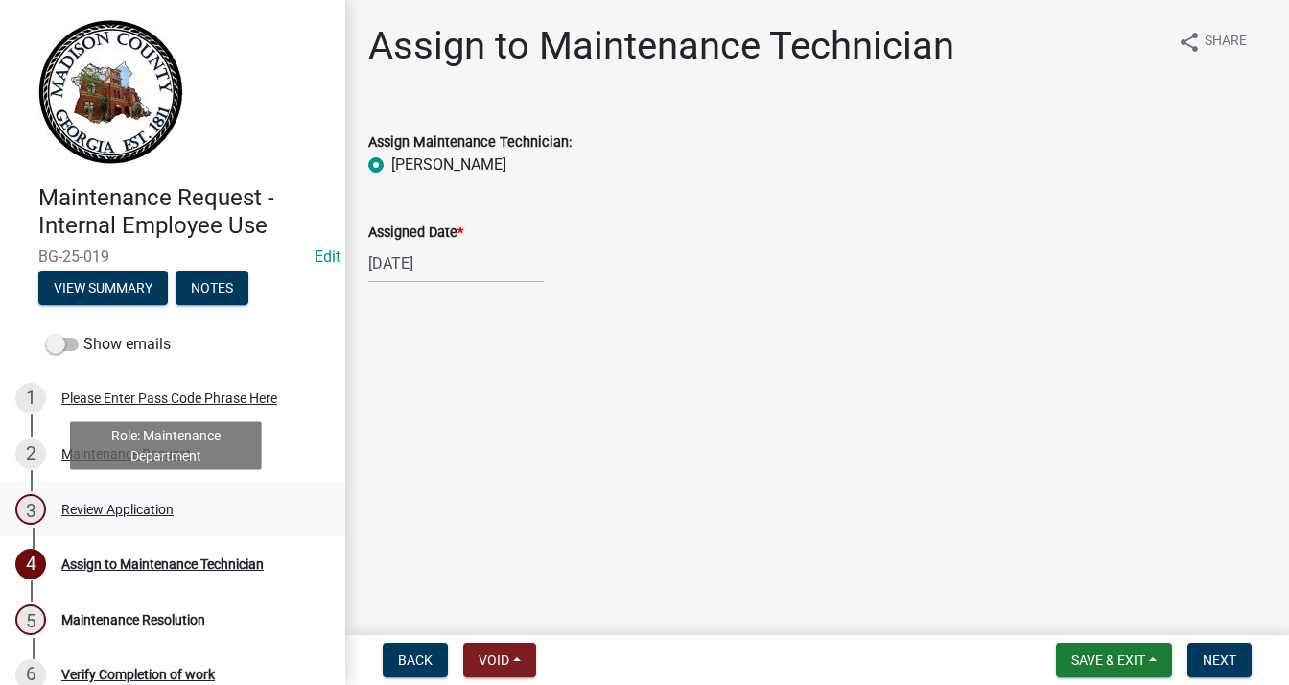
click at [161, 509] on div "Review Application" at bounding box center [117, 509] width 112 height 13
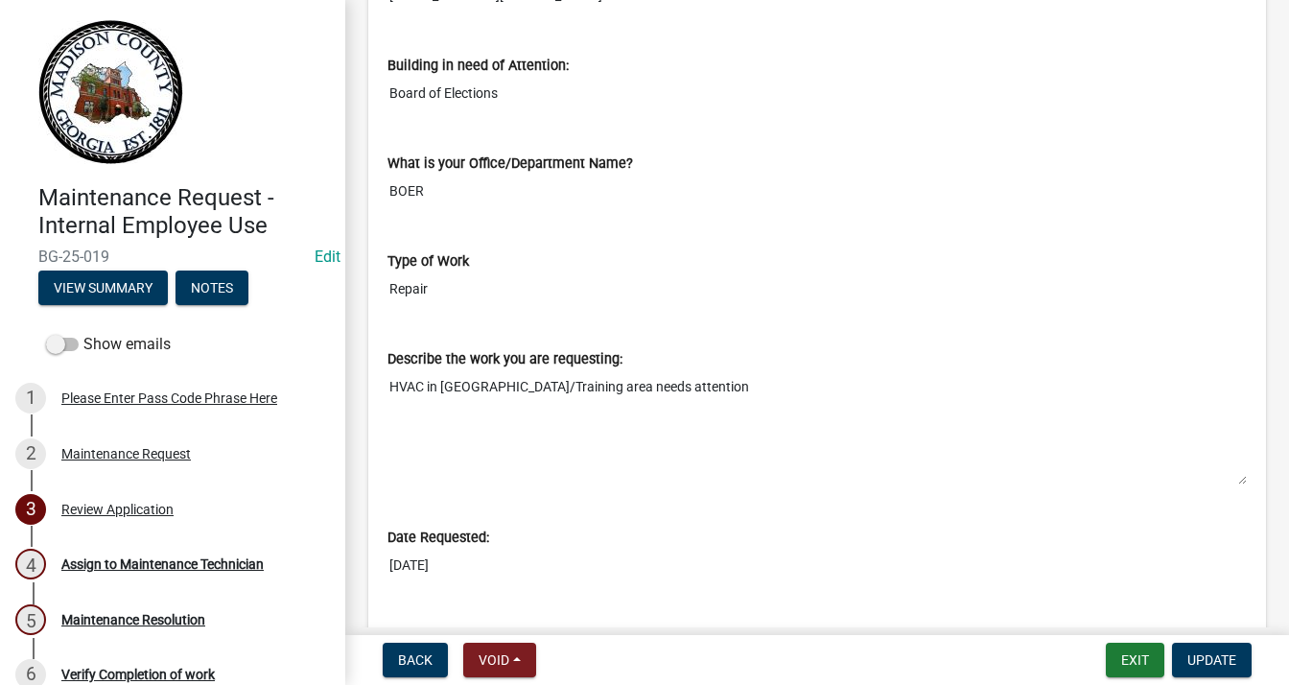
scroll to position [863, 0]
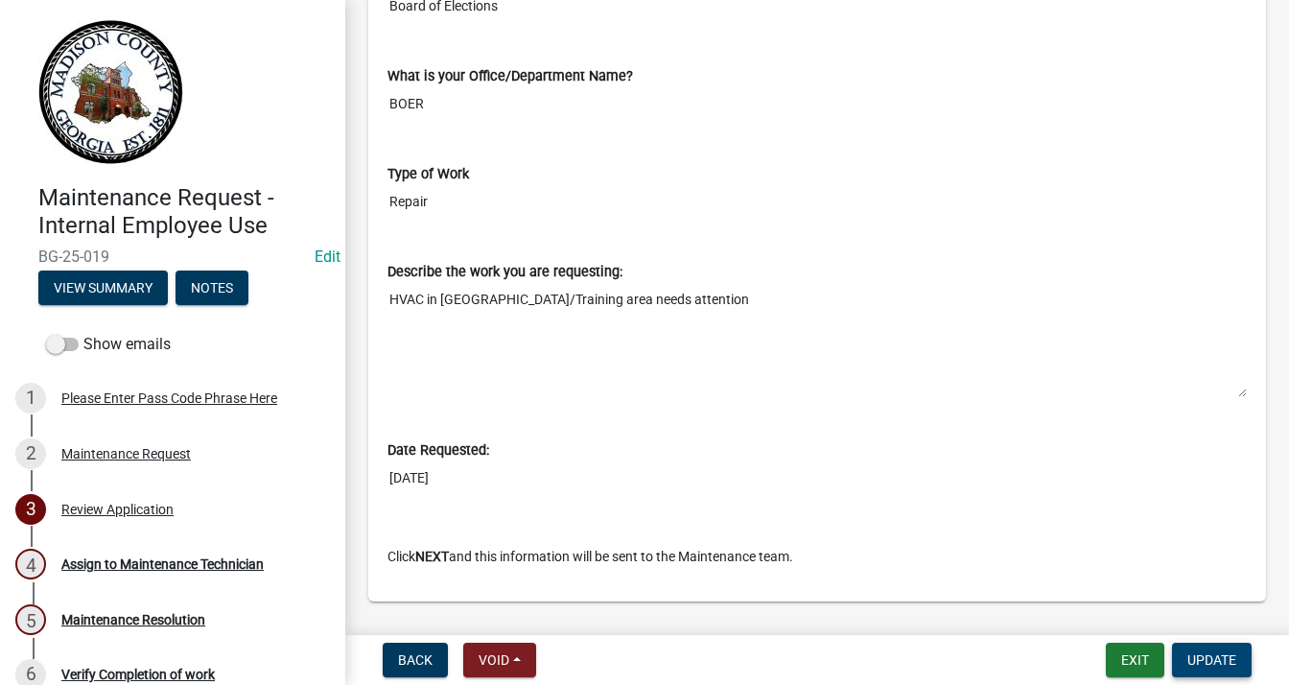
click at [1197, 658] on span "Update" at bounding box center [1212, 659] width 49 height 15
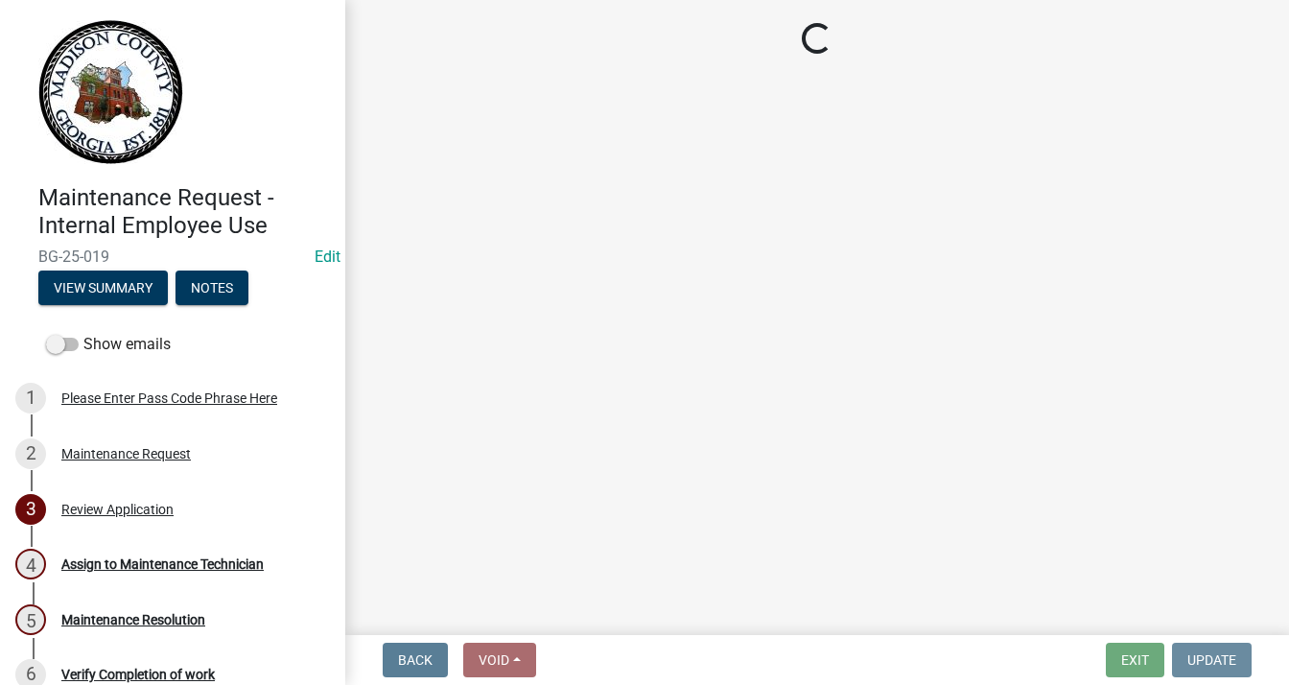
scroll to position [0, 0]
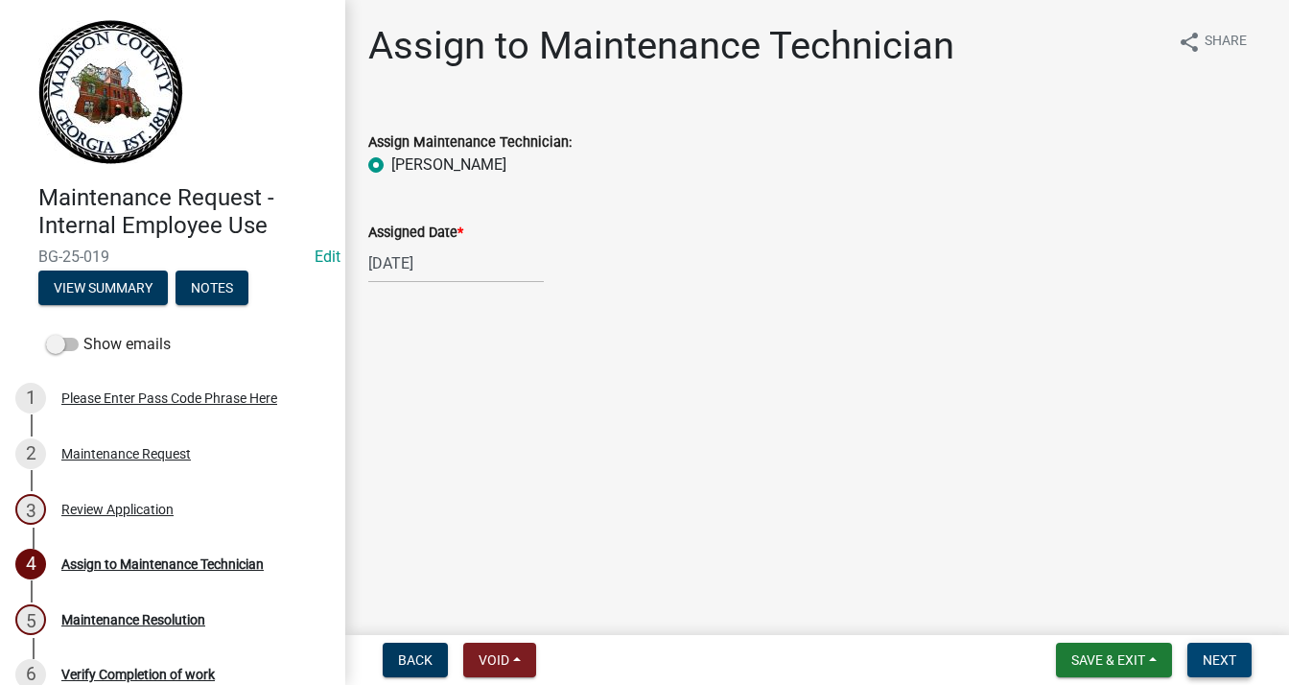
click at [1223, 652] on span "Next" at bounding box center [1220, 659] width 34 height 15
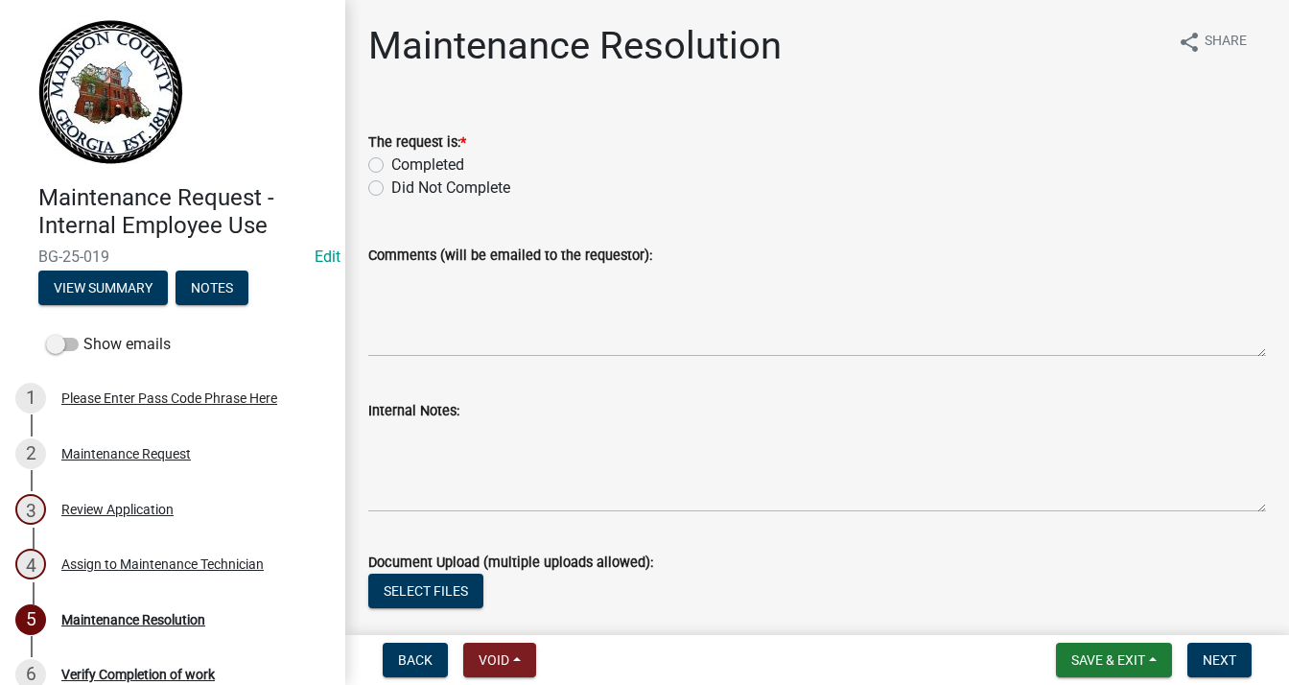
click at [391, 163] on label "Completed" at bounding box center [427, 164] width 73 height 23
click at [391, 163] on input "Completed" at bounding box center [397, 159] width 12 height 12
radio input "true"
click at [414, 281] on textarea "Comments (will be emailed to the requestor):" at bounding box center [817, 312] width 898 height 90
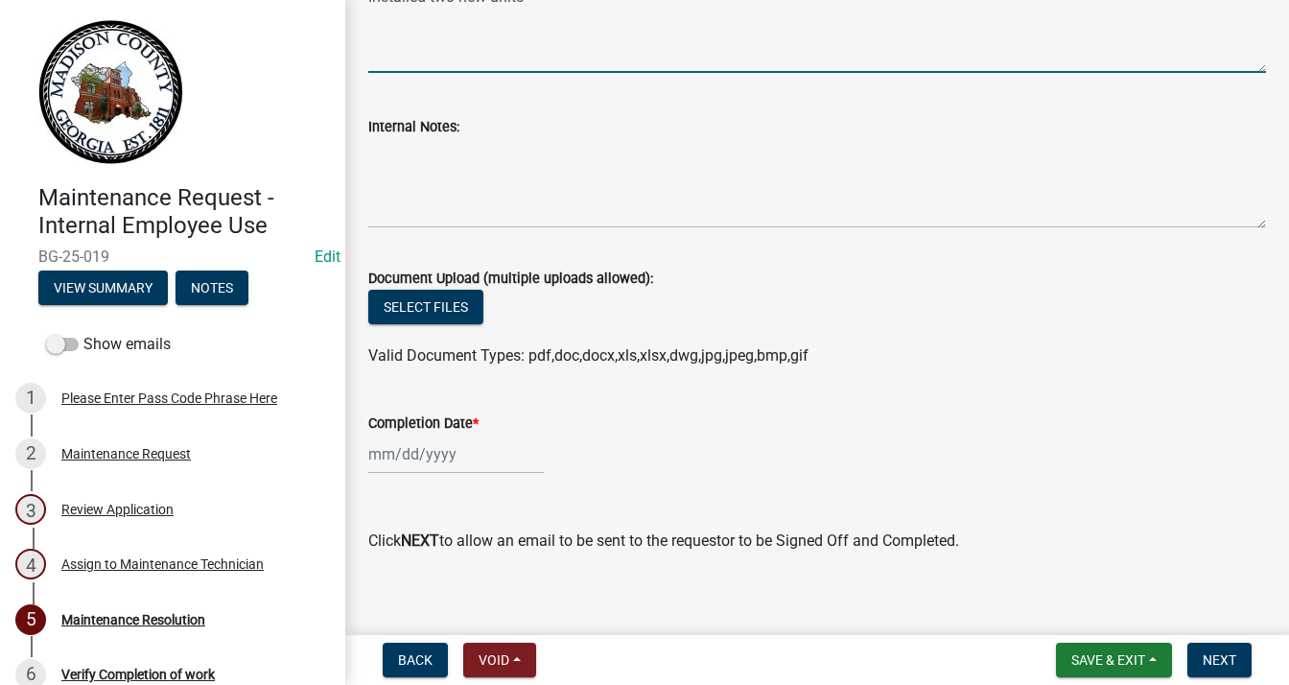
scroll to position [299, 0]
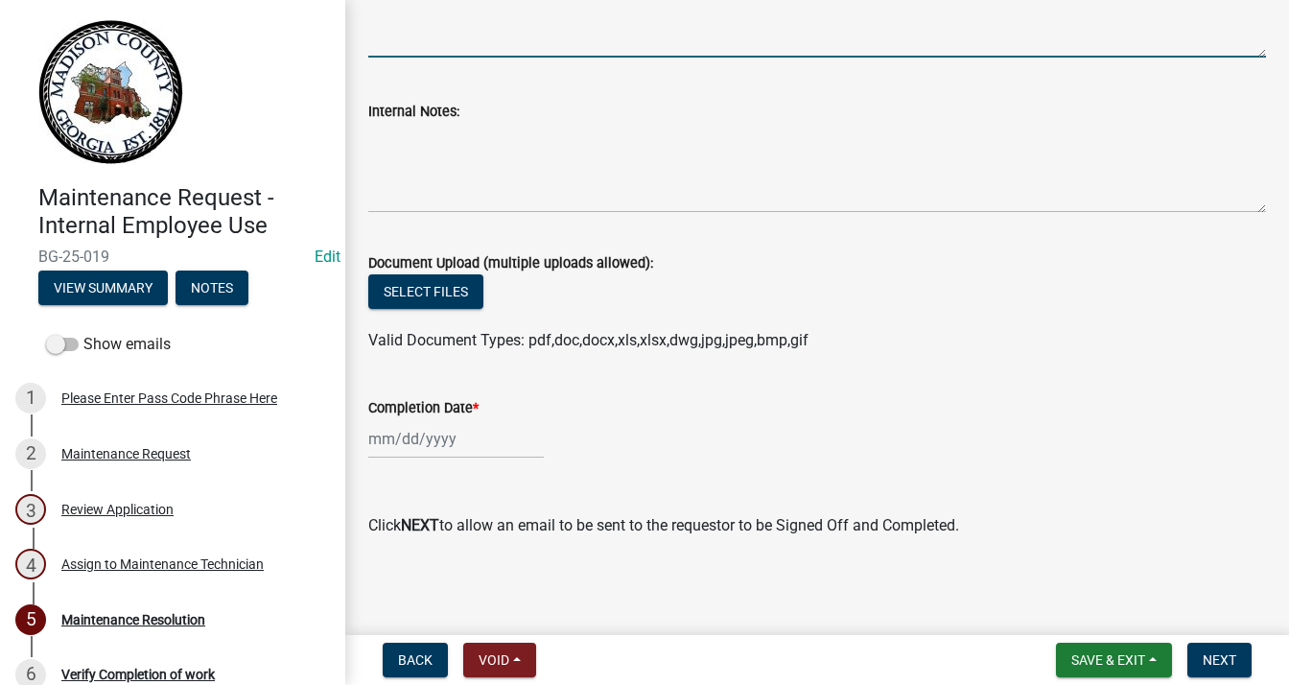
type textarea "Installed two new units"
click at [426, 454] on div at bounding box center [456, 438] width 176 height 39
select select "9"
select select "2025"
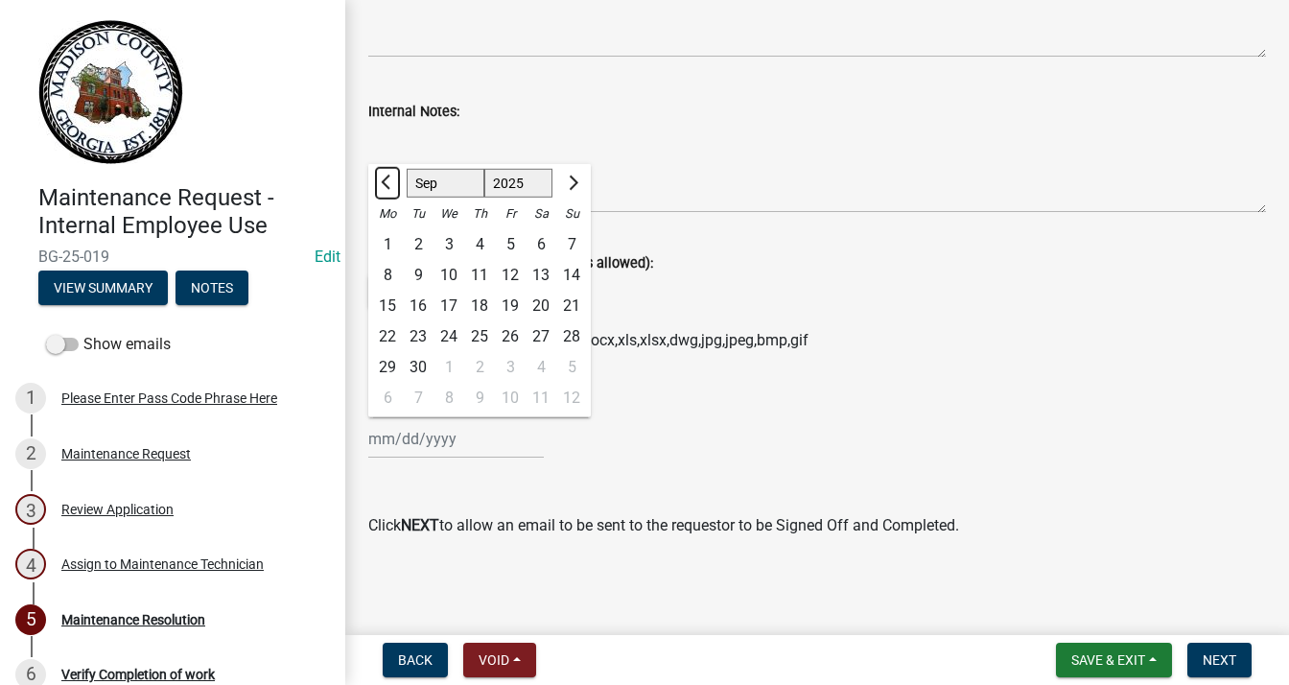
click at [377, 177] on button "Previous month" at bounding box center [387, 183] width 23 height 31
select select "8"
click at [501, 270] on div "8" at bounding box center [510, 275] width 31 height 31
type input "08/08/2025"
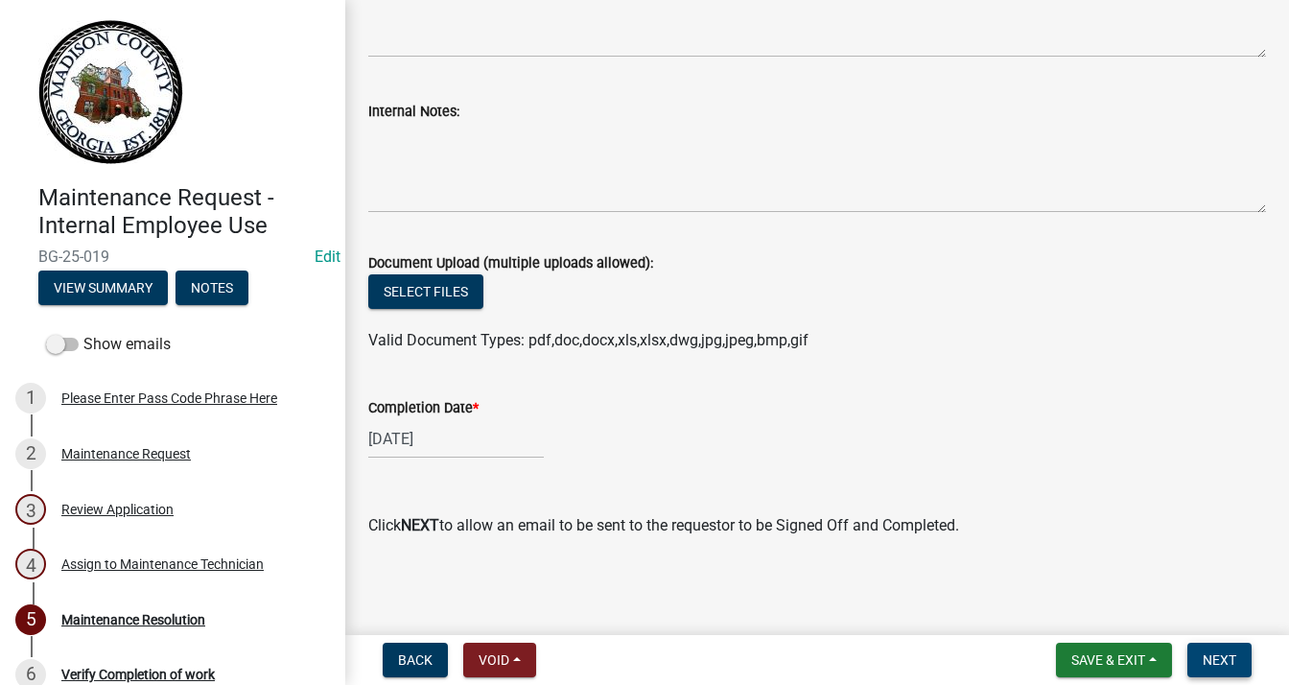
click at [1225, 653] on span "Next" at bounding box center [1220, 659] width 34 height 15
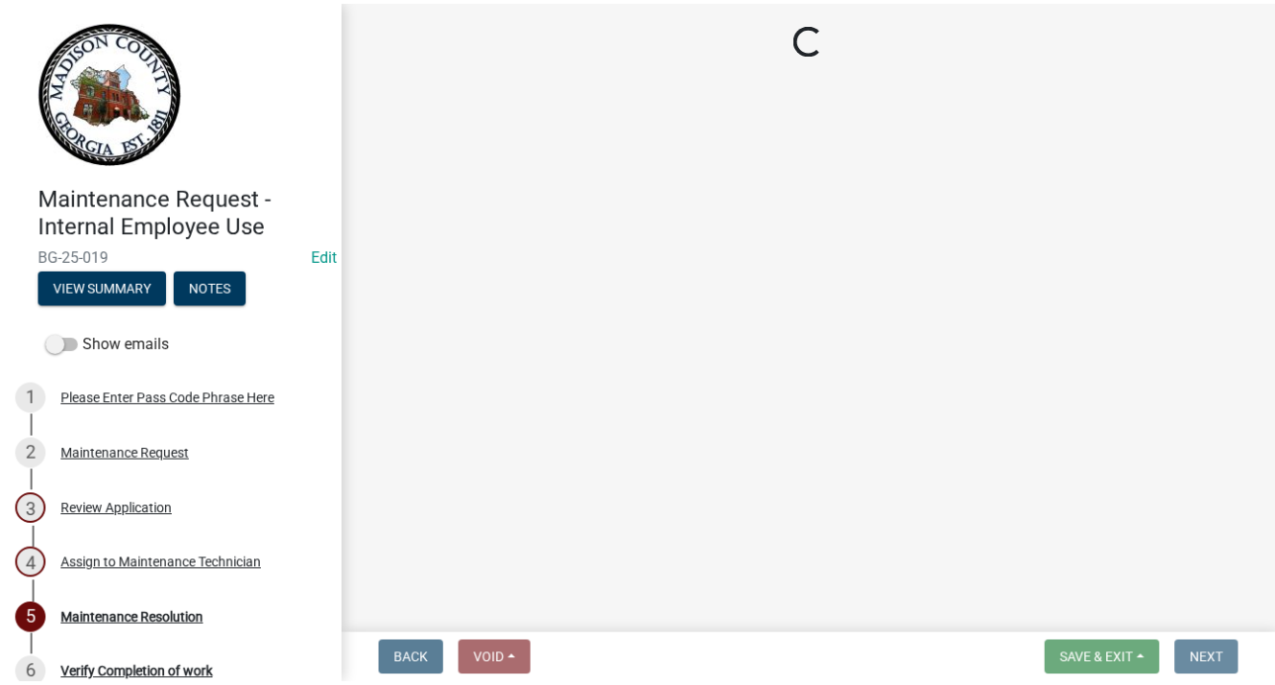
scroll to position [0, 0]
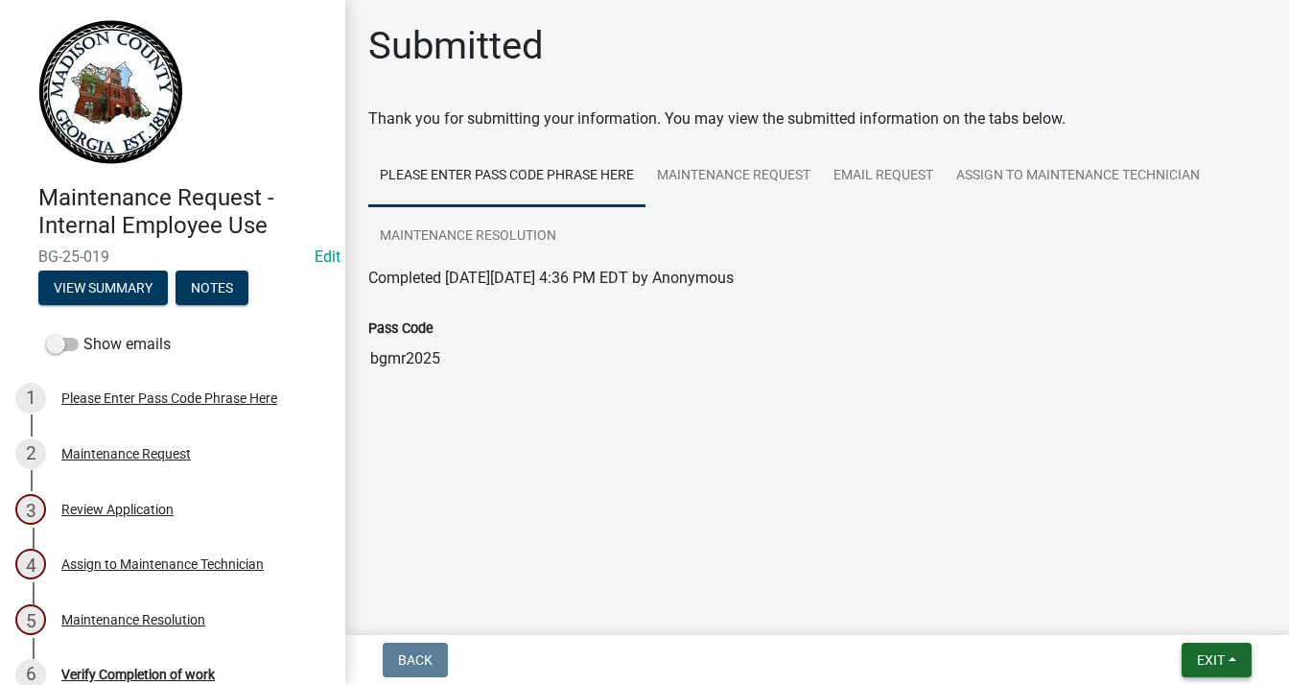
click at [1203, 653] on span "Exit" at bounding box center [1211, 659] width 28 height 15
click at [1164, 619] on button "Save & Exit" at bounding box center [1175, 610] width 153 height 46
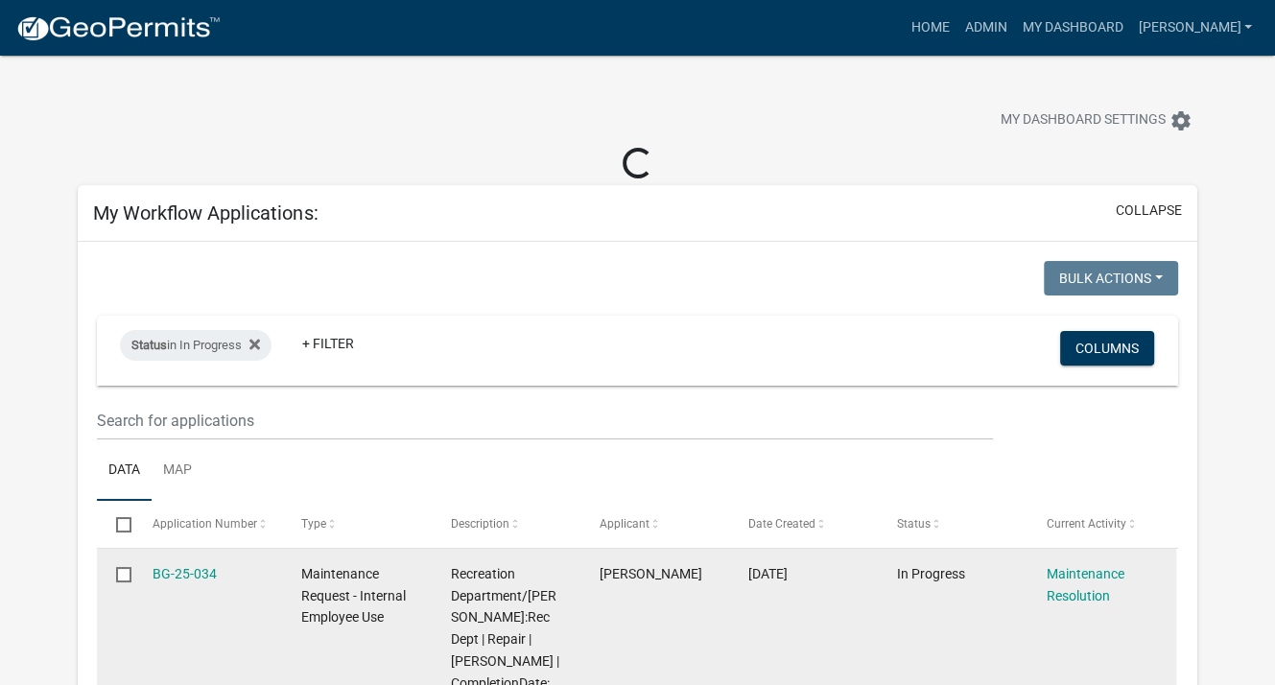
select select "3: 100"
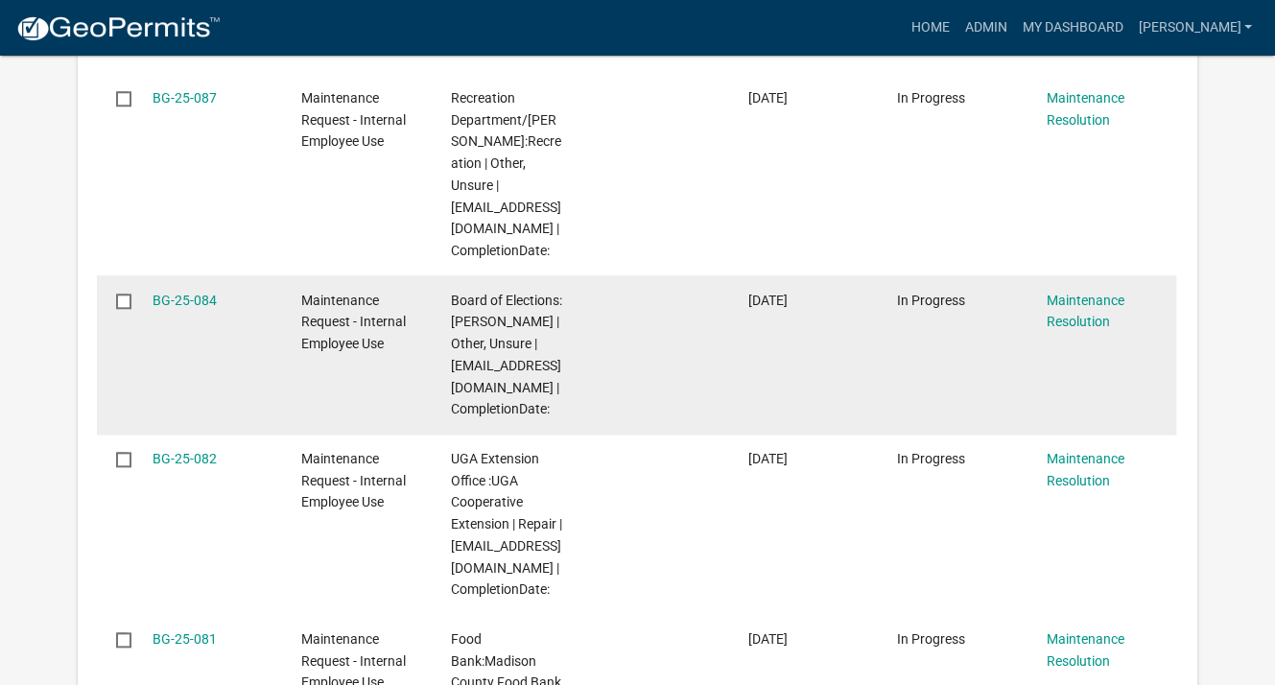
scroll to position [1727, 0]
